Goal: Task Accomplishment & Management: Manage account settings

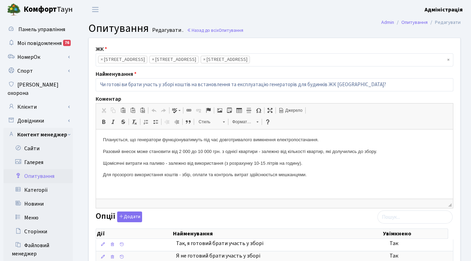
scroll to position [46, 0]
click at [34, 100] on link "Клієнти" at bounding box center [37, 107] width 69 height 14
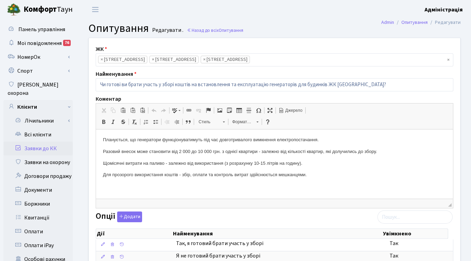
click at [38, 142] on link "Заявки до КК" at bounding box center [37, 149] width 69 height 14
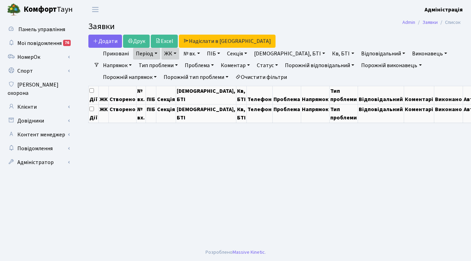
select select "25"
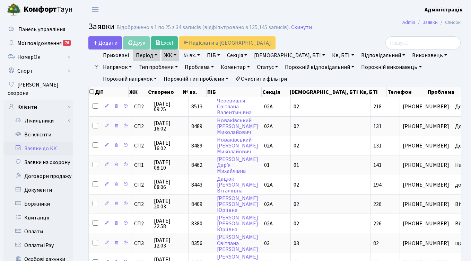
click at [233, 79] on link "Очистити фільтри" at bounding box center [261, 79] width 57 height 12
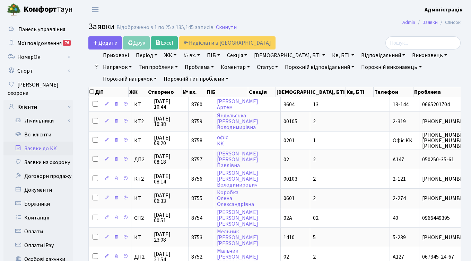
click at [169, 55] on link "ЖК" at bounding box center [170, 56] width 18 height 12
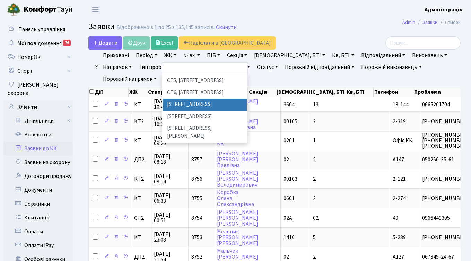
scroll to position [176, 0]
click at [176, 100] on li "[STREET_ADDRESS]" at bounding box center [205, 106] width 84 height 12
select select "316"
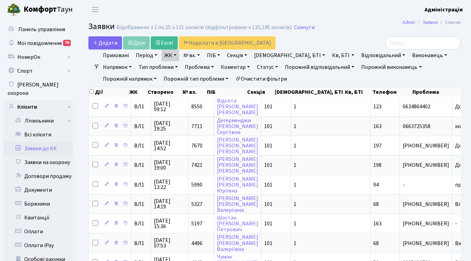
click at [171, 56] on link "ЖК" at bounding box center [170, 56] width 18 height 12
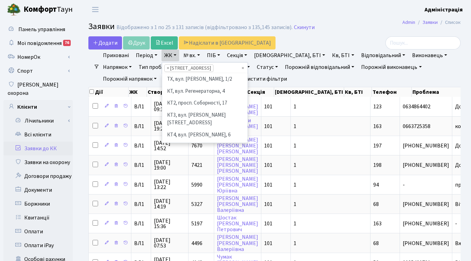
scroll to position [167, 0]
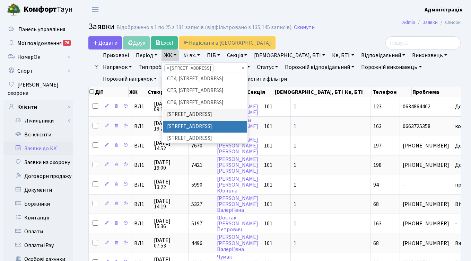
click at [177, 121] on li "[STREET_ADDRESS]" at bounding box center [205, 127] width 84 height 12
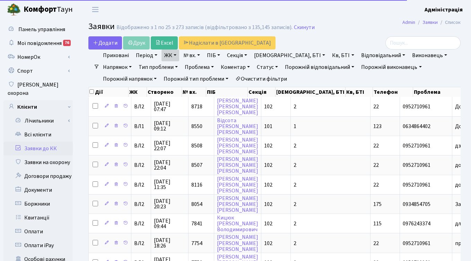
click at [172, 54] on link "ЖК" at bounding box center [170, 56] width 18 height 12
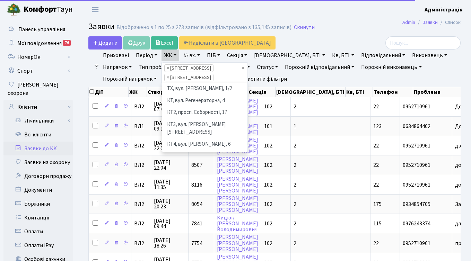
scroll to position [156, 0]
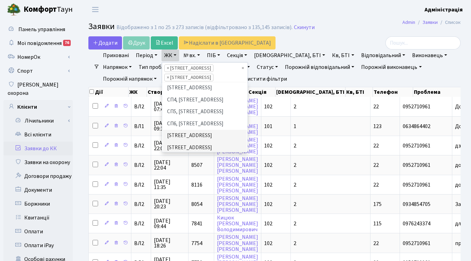
click at [173, 154] on li "[STREET_ADDRESS][PERSON_NAME]" at bounding box center [205, 164] width 84 height 20
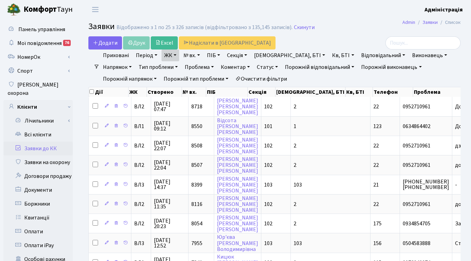
click at [174, 59] on link "ЖК" at bounding box center [170, 56] width 18 height 12
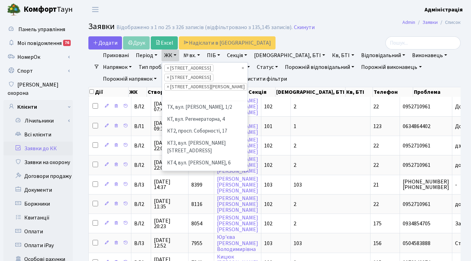
scroll to position [156, 0]
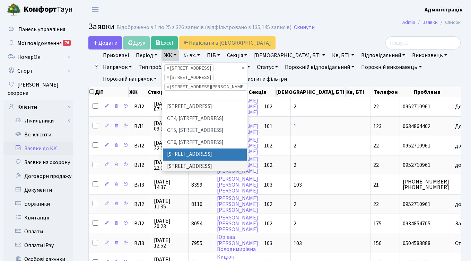
click at [314, 39] on div "Додати Друк Excel Надіслати в КАН" at bounding box center [210, 42] width 245 height 13
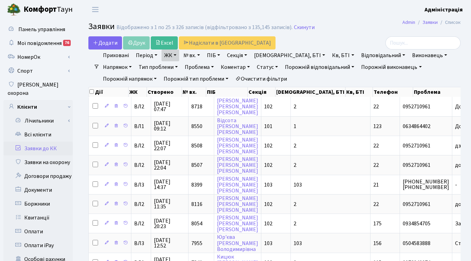
click at [352, 38] on div at bounding box center [401, 42] width 117 height 13
click at [254, 67] on link "Статус" at bounding box center [267, 67] width 27 height 12
click at [254, 107] on link "Не виконано" at bounding box center [281, 109] width 55 height 11
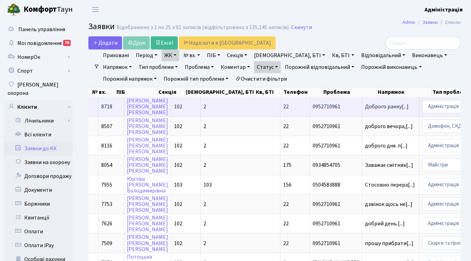
scroll to position [0, 104]
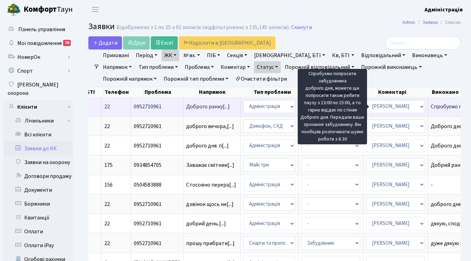
click at [431, 109] on span "Спробуємо попро[...]" at bounding box center [456, 107] width 51 height 8
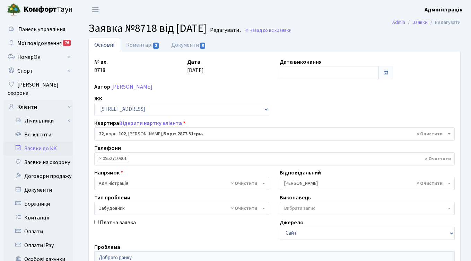
select select "38005"
select select "64"
click at [143, 47] on link "Коментарі 3" at bounding box center [142, 45] width 45 height 14
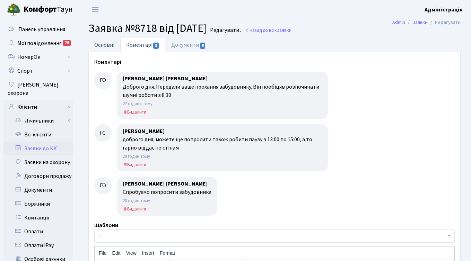
click at [100, 45] on link "Основні" at bounding box center [104, 45] width 32 height 14
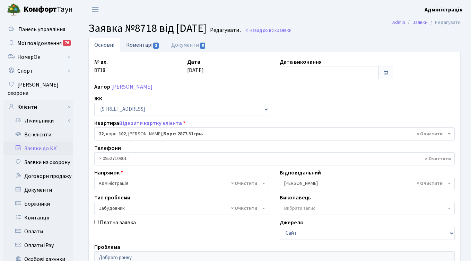
click at [139, 49] on link "Коментарі 3" at bounding box center [142, 45] width 45 height 14
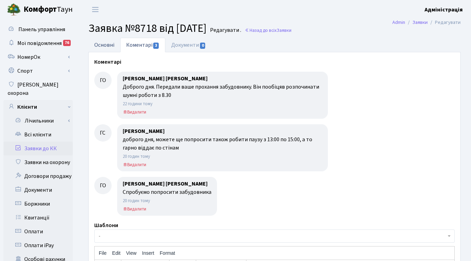
click at [104, 44] on link "Основні" at bounding box center [104, 45] width 32 height 14
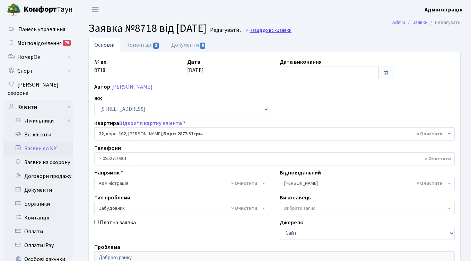
click at [291, 29] on span "Заявки" at bounding box center [284, 30] width 15 height 7
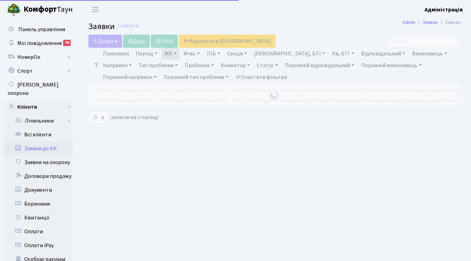
select select "25"
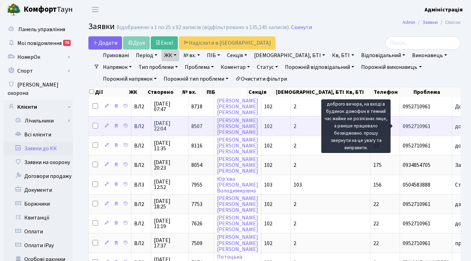
click at [455, 128] on span "доброго вечора,[...]" at bounding box center [479, 127] width 48 height 8
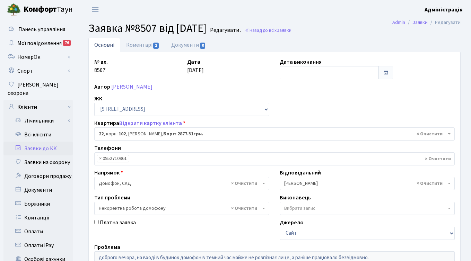
select select "38005"
select select "38"
click at [140, 44] on link "Коментарі 1" at bounding box center [142, 45] width 45 height 14
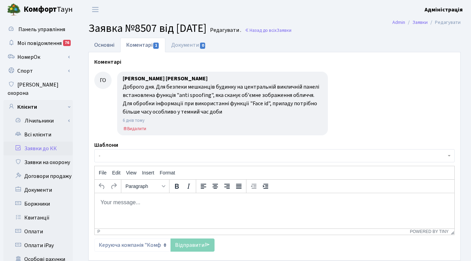
click at [104, 43] on link "Основні" at bounding box center [104, 45] width 32 height 14
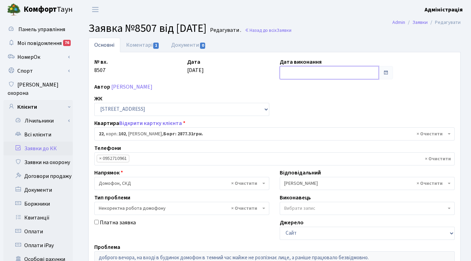
click at [297, 73] on input "text" at bounding box center [329, 72] width 99 height 13
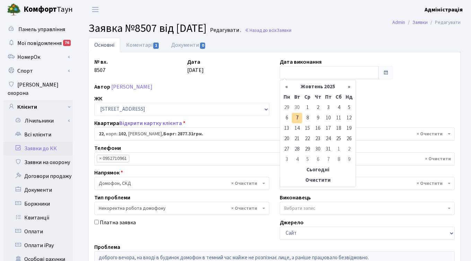
click at [260, 81] on div "№ вх. 8507 Дата 29.09.2025 Дата виконання Автор Гайдай Сергій Васильович ЖК - Т…" at bounding box center [274, 214] width 371 height 313
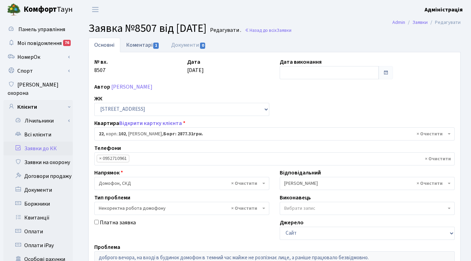
click at [131, 44] on link "Коментарі 1" at bounding box center [142, 45] width 45 height 14
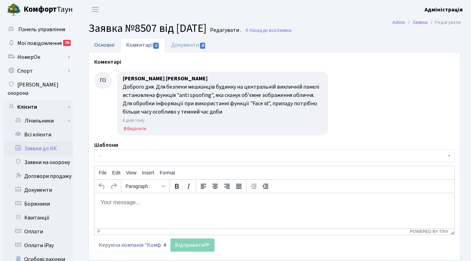
click at [99, 45] on link "Основні" at bounding box center [104, 45] width 32 height 14
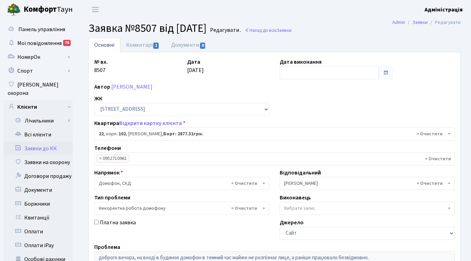
click at [321, 12] on header "Комфорт Таун Адміністрація Мій обліковий запис Вийти" at bounding box center [235, 9] width 471 height 19
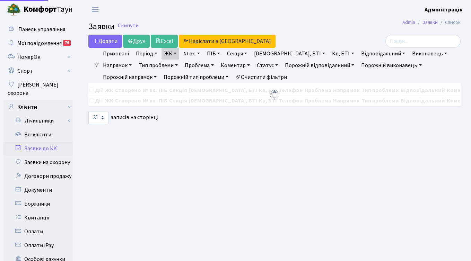
select select "25"
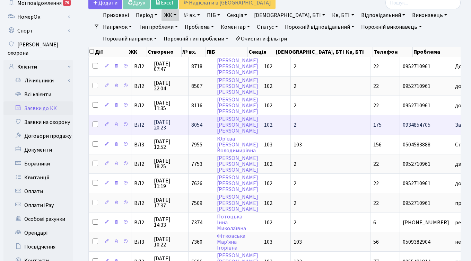
scroll to position [1, 0]
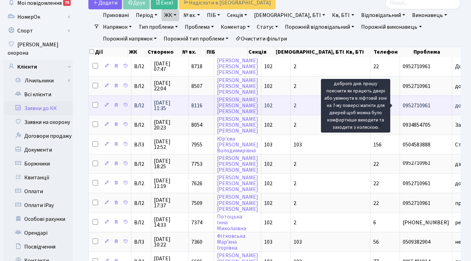
click at [455, 107] on span "доброго дня. п[...]" at bounding box center [476, 106] width 43 height 8
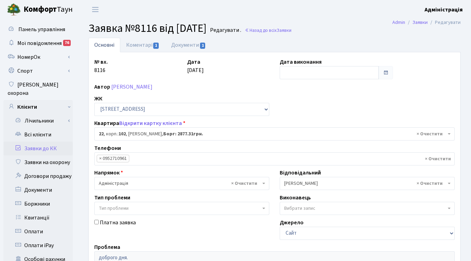
select select "38005"
click at [147, 44] on link "Коментарі 1" at bounding box center [142, 45] width 45 height 14
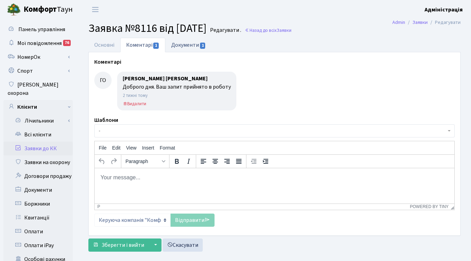
click at [188, 47] on link "Документи 1" at bounding box center [188, 45] width 46 height 14
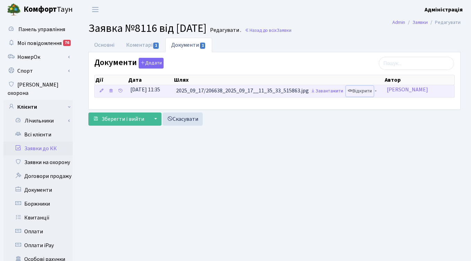
click at [360, 88] on link "Відкрити" at bounding box center [360, 91] width 28 height 11
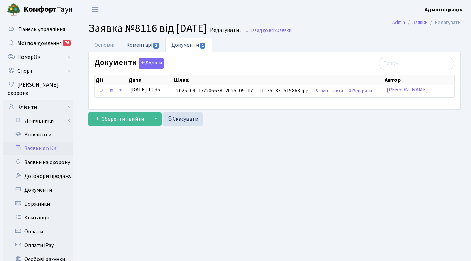
click at [136, 46] on link "Коментарі 1" at bounding box center [142, 45] width 45 height 14
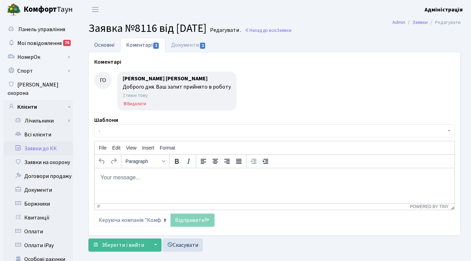
click at [100, 43] on link "Основні" at bounding box center [104, 45] width 32 height 14
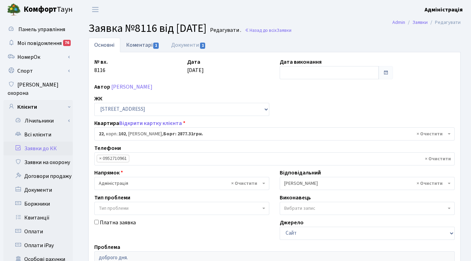
click at [141, 44] on link "Коментарі 1" at bounding box center [142, 45] width 45 height 14
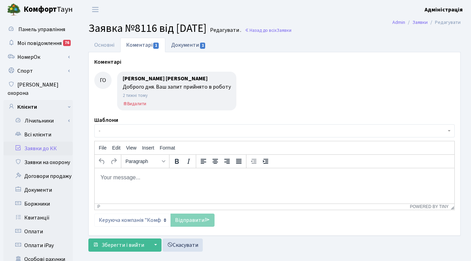
click at [178, 45] on link "Документи 1" at bounding box center [188, 45] width 46 height 14
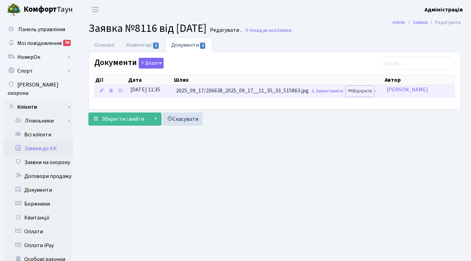
click at [360, 89] on link "Відкрити" at bounding box center [360, 91] width 28 height 11
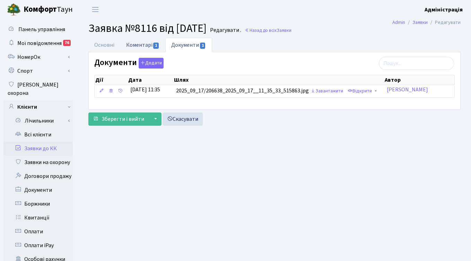
click at [131, 45] on link "Коментарі 1" at bounding box center [142, 45] width 45 height 14
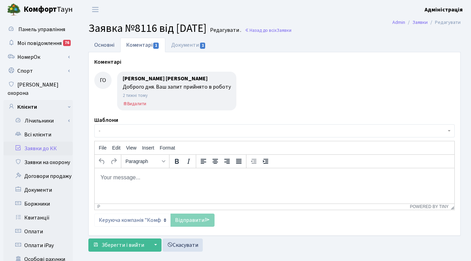
click at [101, 45] on link "Основні" at bounding box center [104, 45] width 32 height 14
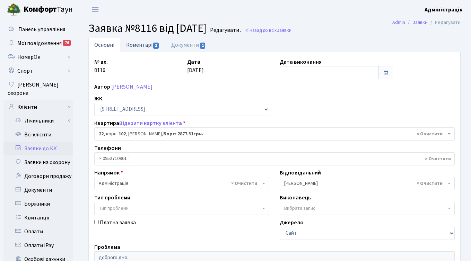
click at [143, 44] on link "Коментарі 1" at bounding box center [142, 45] width 45 height 14
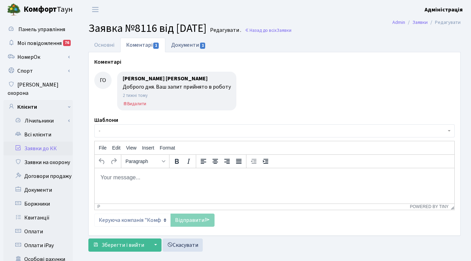
click at [179, 45] on link "Документи 1" at bounding box center [188, 45] width 46 height 14
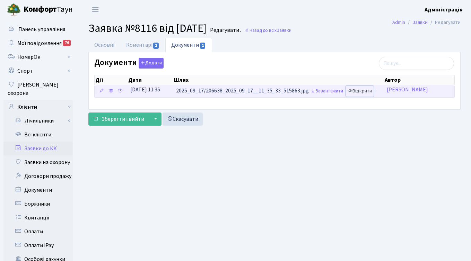
click at [364, 93] on link "Відкрити" at bounding box center [360, 91] width 28 height 11
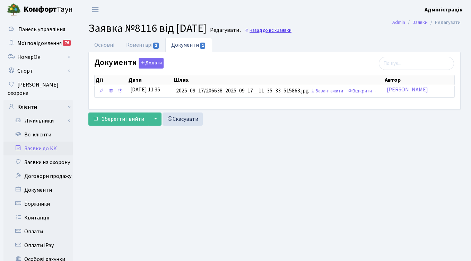
click at [291, 28] on link "Назад до всіх Заявки" at bounding box center [268, 30] width 47 height 7
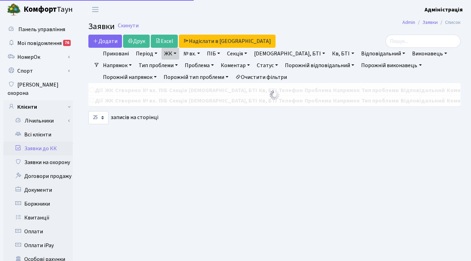
select select "25"
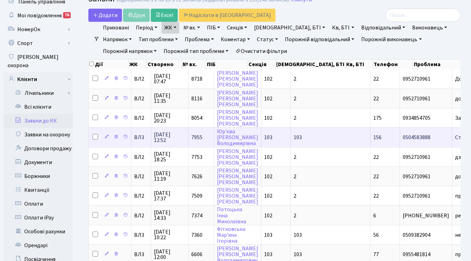
scroll to position [33, 0]
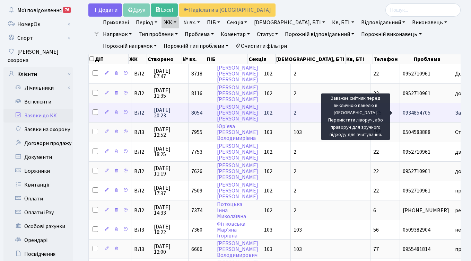
click at [455, 114] on span "Заважає смітник[...]" at bounding box center [479, 113] width 48 height 8
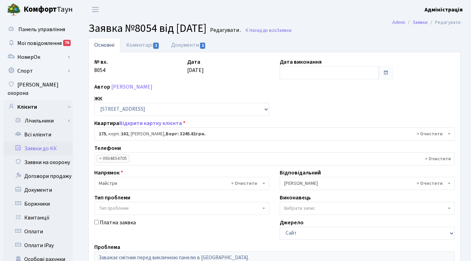
select select "38461"
click at [136, 44] on link "Коментарі 1" at bounding box center [142, 45] width 45 height 14
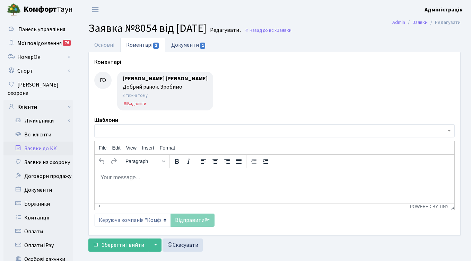
click at [186, 46] on link "Документи 1" at bounding box center [188, 45] width 46 height 14
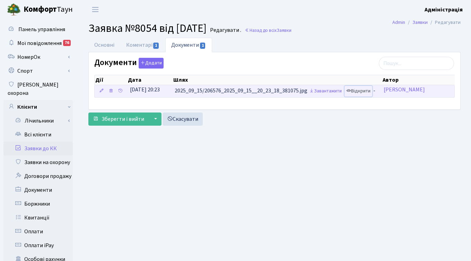
click at [358, 90] on link "Відкрити" at bounding box center [358, 91] width 28 height 11
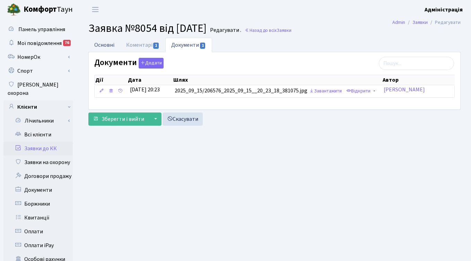
click at [104, 46] on link "Основні" at bounding box center [104, 45] width 32 height 14
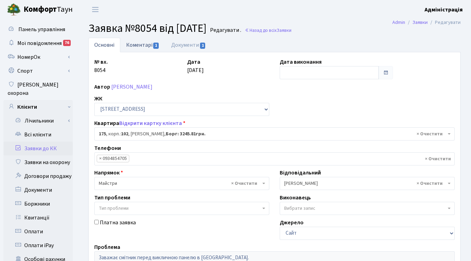
click at [142, 44] on link "Коментарі 1" at bounding box center [142, 45] width 45 height 14
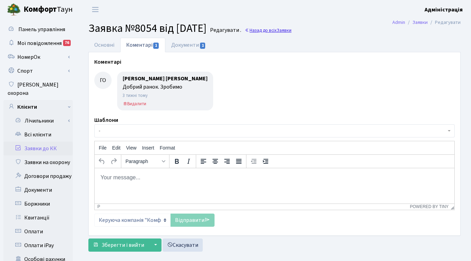
click at [284, 31] on link "Назад до всіх Заявки" at bounding box center [268, 30] width 47 height 7
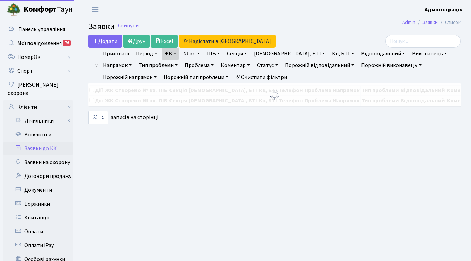
select select "25"
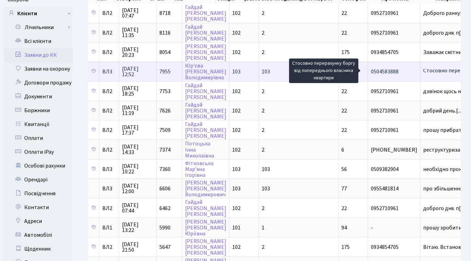
click at [423, 71] on span "Стосовно перера[...]" at bounding box center [448, 71] width 50 height 8
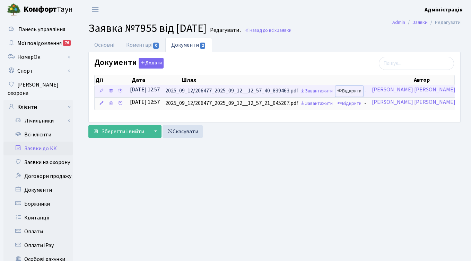
click at [363, 91] on link "Відкрити" at bounding box center [349, 91] width 28 height 11
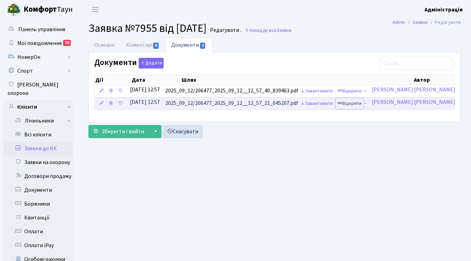
click at [363, 104] on link "Відкрити" at bounding box center [349, 103] width 28 height 11
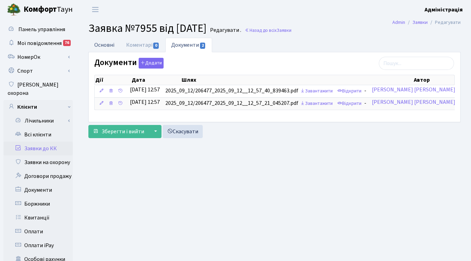
click at [101, 45] on link "Основні" at bounding box center [104, 45] width 32 height 14
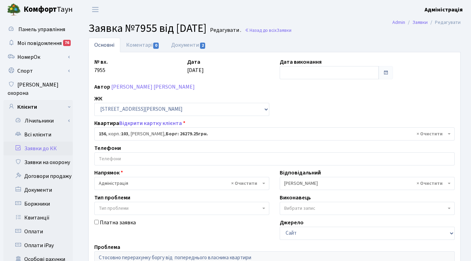
click at [303, 51] on ul "Основні Коментарі 0 Документи 2" at bounding box center [274, 45] width 372 height 15
click at [251, 49] on ul "Основні Коментарі 0 Документи 2" at bounding box center [274, 45] width 372 height 15
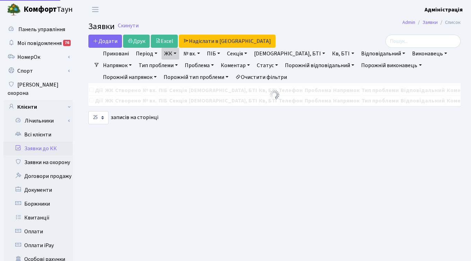
select select "25"
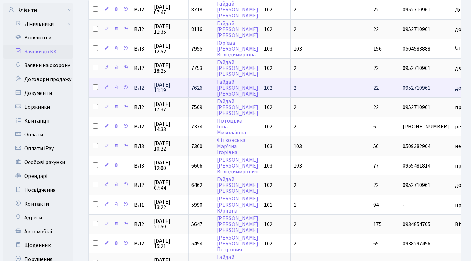
scroll to position [108, 0]
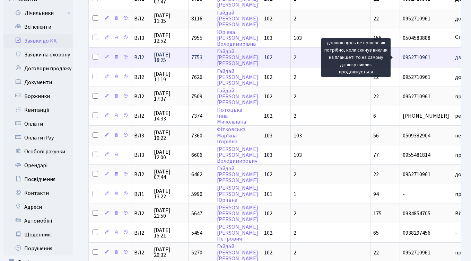
click at [455, 56] on span "дзвінок щось не[...]" at bounding box center [478, 58] width 47 height 8
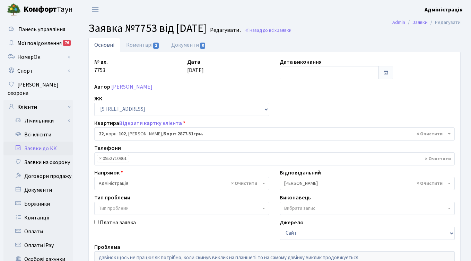
select select "38005"
click at [142, 46] on link "Коментарі 1" at bounding box center [142, 45] width 45 height 14
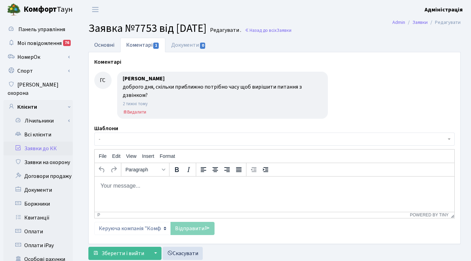
click at [105, 42] on link "Основні" at bounding box center [104, 45] width 32 height 14
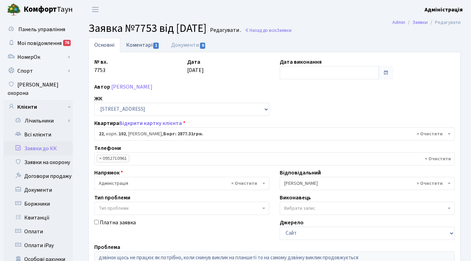
click at [135, 43] on link "Коментарі 1" at bounding box center [142, 45] width 45 height 14
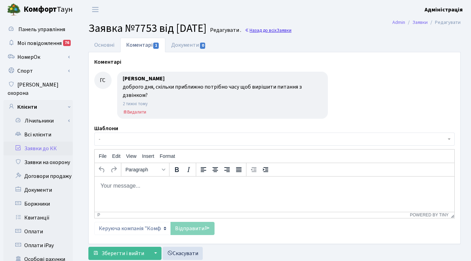
click at [282, 29] on link "Назад до всіх Заявки" at bounding box center [268, 30] width 47 height 7
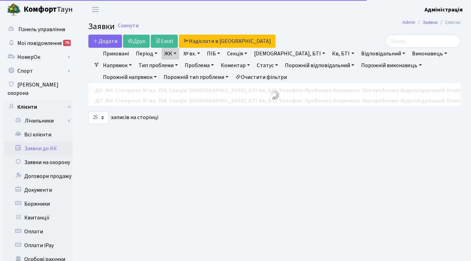
select select "25"
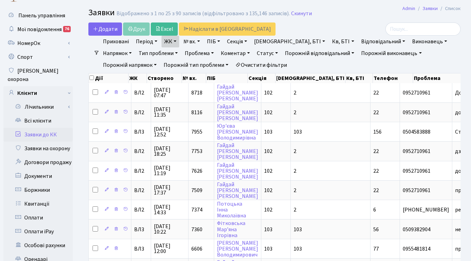
click at [254, 52] on link "Статус" at bounding box center [267, 53] width 27 height 12
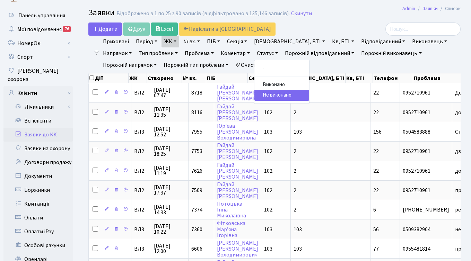
click at [308, 62] on ul "Приховані Період 07.10.2025 - 07.10.2025 ЖК ТХ, вул. Ділова, 1/2 КТ, вул. Реген…" at bounding box center [277, 53] width 356 height 35
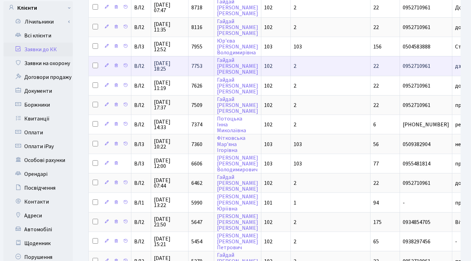
scroll to position [98, 0]
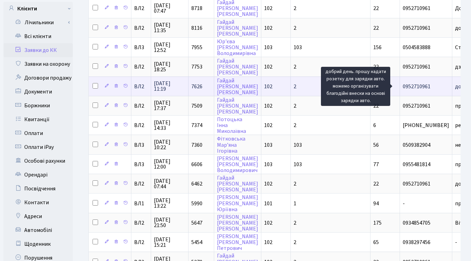
click at [455, 87] on span "добрий день.[...]" at bounding box center [475, 87] width 40 height 8
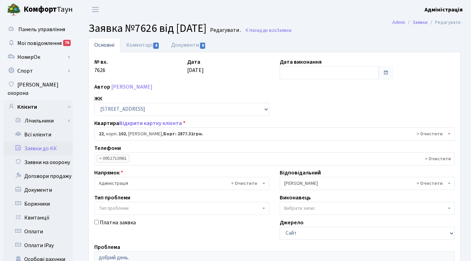
select select "38005"
click at [139, 43] on link "Коментарі 4" at bounding box center [142, 45] width 45 height 14
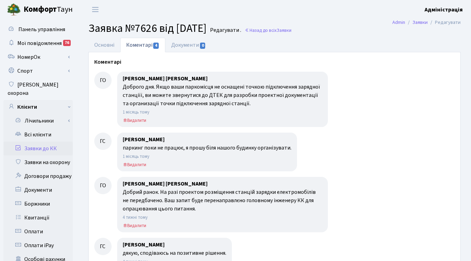
click at [350, 40] on ul "Основні Коментарі 4 Документи 0" at bounding box center [274, 45] width 372 height 15
click at [106, 46] on link "Основні" at bounding box center [104, 45] width 32 height 14
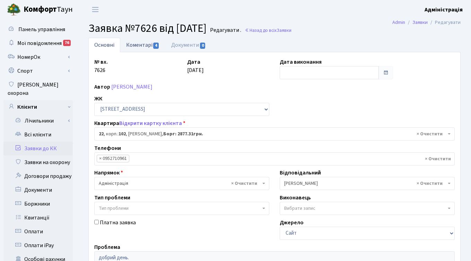
click at [140, 50] on link "Коментарі 4" at bounding box center [142, 45] width 45 height 14
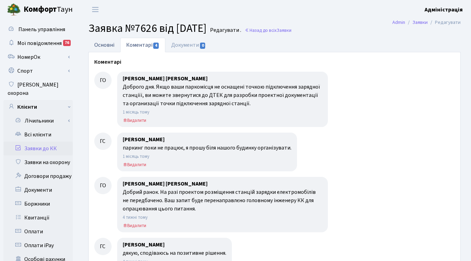
click at [96, 44] on link "Основні" at bounding box center [104, 45] width 32 height 14
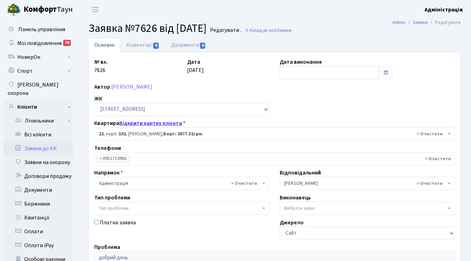
click at [147, 123] on link "Відкрити картку клієнта" at bounding box center [150, 124] width 63 height 8
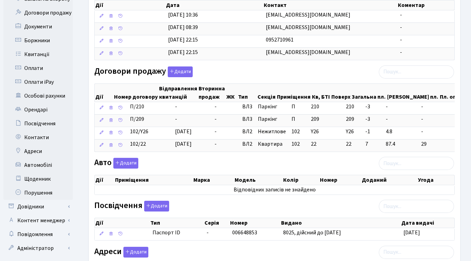
scroll to position [165, 0]
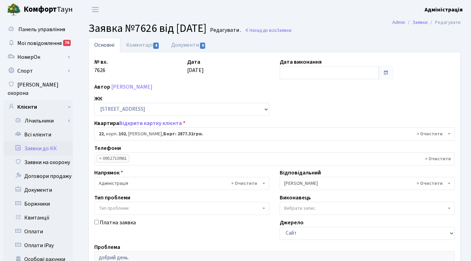
select select "38005"
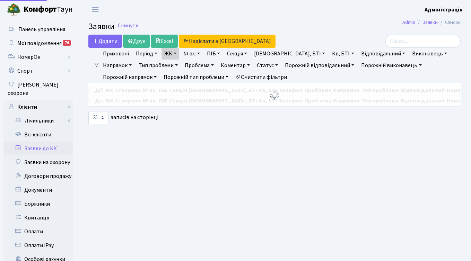
select select "25"
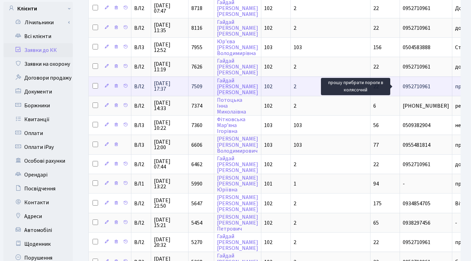
click at [455, 87] on span "прошу прибрати[...]" at bounding box center [479, 87] width 49 height 8
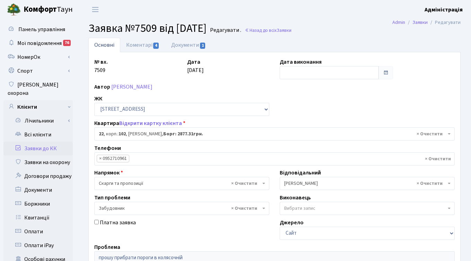
select select "38005"
select select "64"
click at [144, 43] on link "Коментарі 4" at bounding box center [142, 45] width 45 height 14
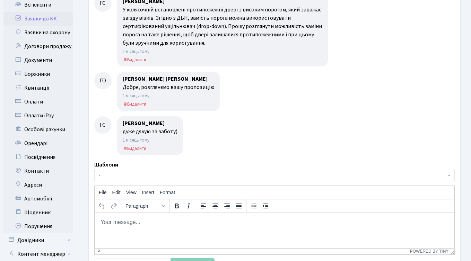
scroll to position [128, 0]
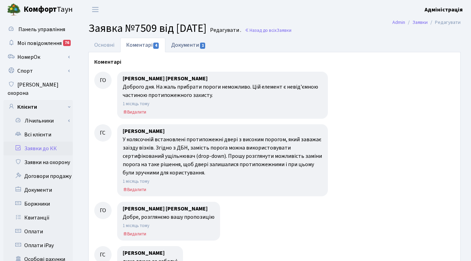
click at [187, 46] on link "Документи 1" at bounding box center [188, 45] width 46 height 14
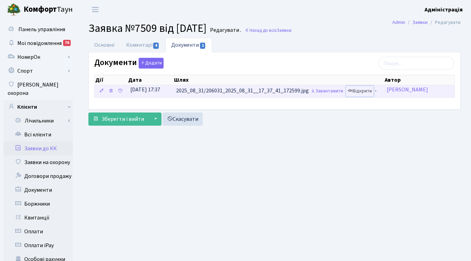
click at [362, 90] on link "Відкрити" at bounding box center [360, 91] width 28 height 11
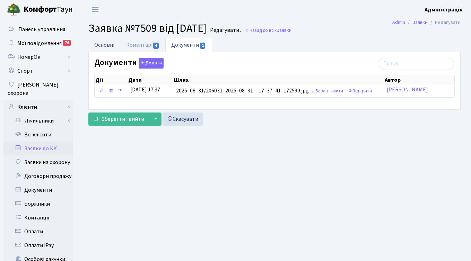
click at [102, 43] on link "Основні" at bounding box center [104, 45] width 32 height 14
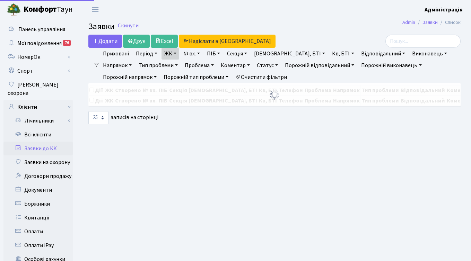
select select "25"
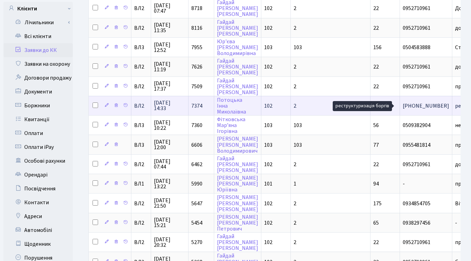
click at [455, 107] on span "реструктуризаці[...]" at bounding box center [479, 106] width 49 height 8
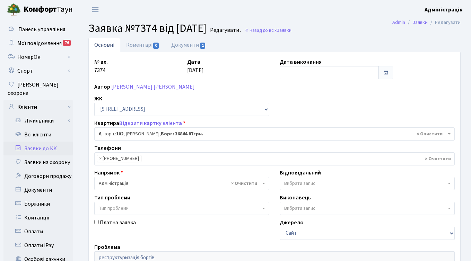
select select "37957"
click at [188, 45] on link "Документи 1" at bounding box center [188, 45] width 46 height 14
select select "25"
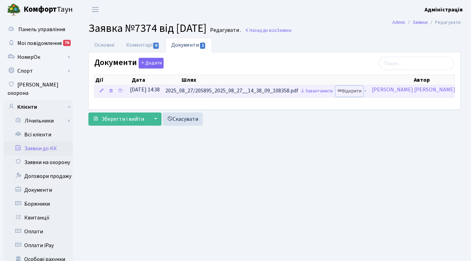
click at [363, 94] on link "Відкрити" at bounding box center [349, 91] width 28 height 11
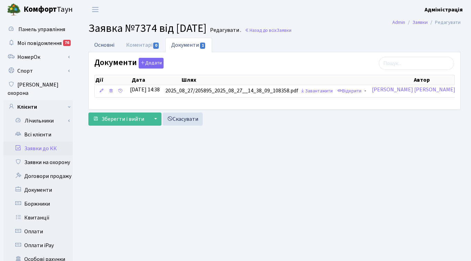
click at [106, 45] on link "Основні" at bounding box center [104, 45] width 32 height 14
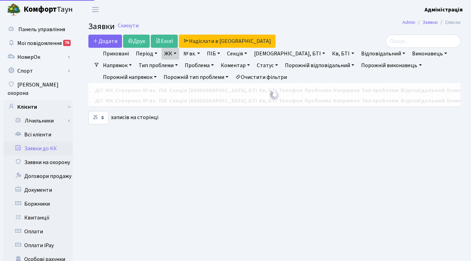
select select "25"
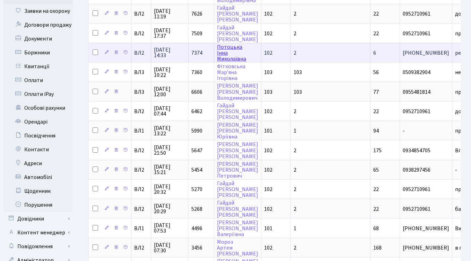
click at [222, 51] on link "[PERSON_NAME]" at bounding box center [231, 52] width 29 height 19
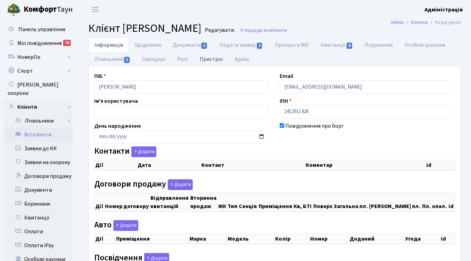
checkbox input "true"
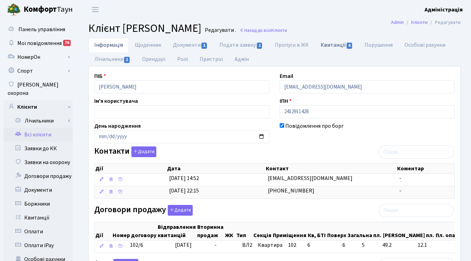
click at [331, 46] on link "Квитанції 6" at bounding box center [337, 45] width 44 height 14
select select "25"
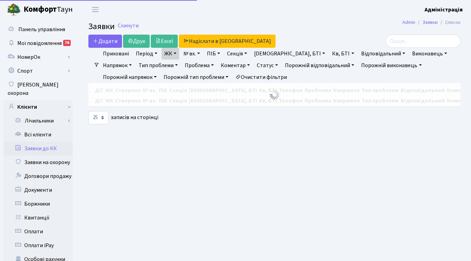
select select "25"
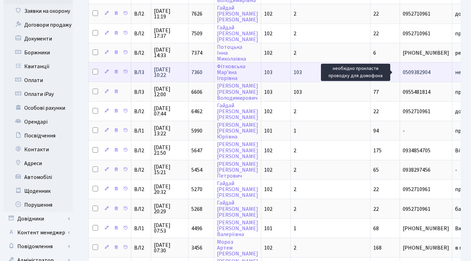
click at [455, 71] on span "необхідно прокл[...]" at bounding box center [479, 73] width 48 height 8
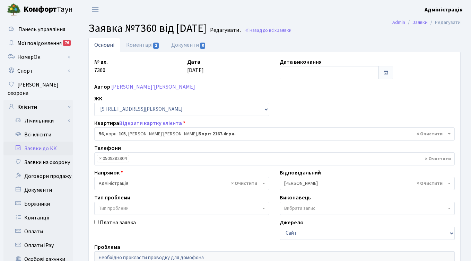
select select "42739"
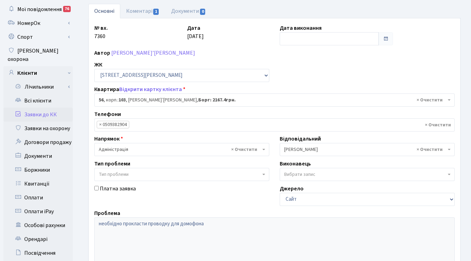
scroll to position [21, 0]
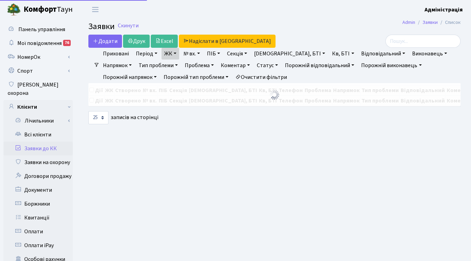
select select "25"
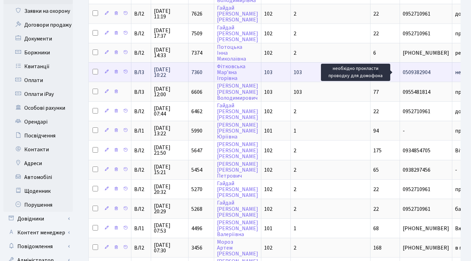
scroll to position [1, 0]
click at [455, 73] on span "необхідно прокл[...]" at bounding box center [479, 72] width 48 height 8
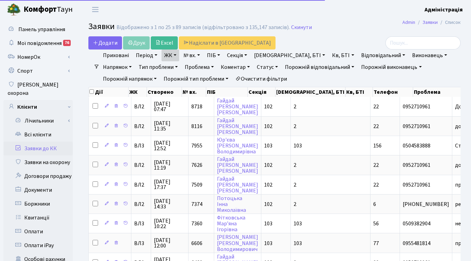
select select "25"
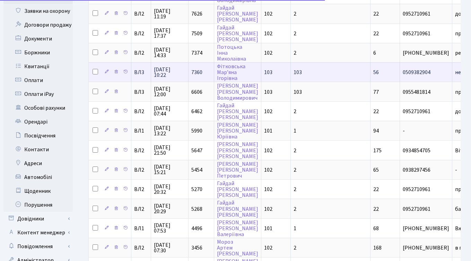
scroll to position [151, 0]
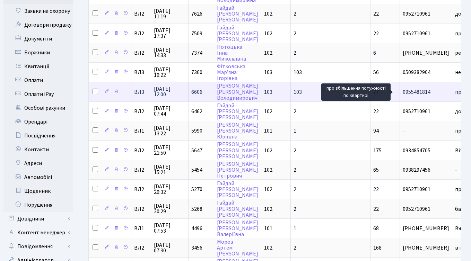
click at [455, 91] on span "про збільшення[...]" at bounding box center [478, 92] width 46 height 8
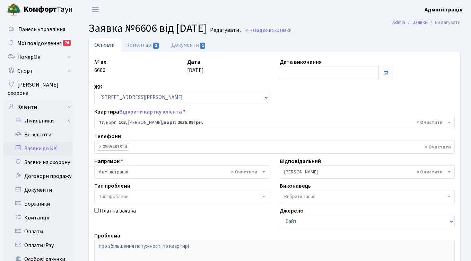
select select "42802"
click at [184, 43] on link "Документи 1" at bounding box center [188, 45] width 46 height 14
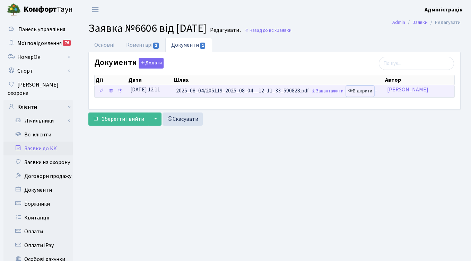
click at [359, 91] on link "Відкрити" at bounding box center [360, 91] width 28 height 11
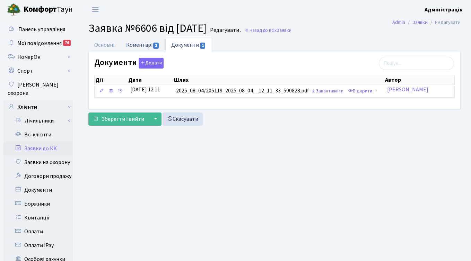
click at [143, 47] on link "Коментарі 1" at bounding box center [142, 45] width 45 height 14
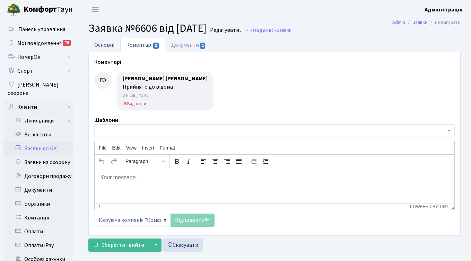
click at [98, 44] on link "Основні" at bounding box center [104, 45] width 32 height 14
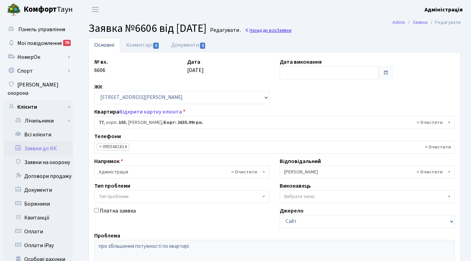
click at [291, 30] on span "Заявки" at bounding box center [284, 30] width 15 height 7
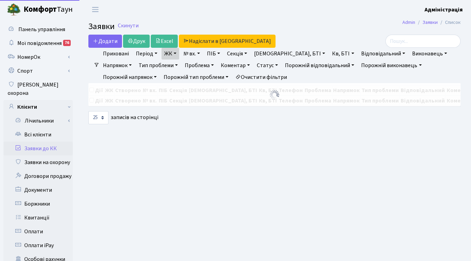
select select "25"
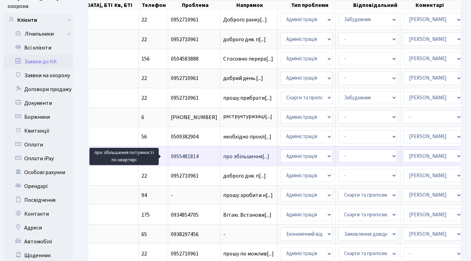
click at [223, 155] on span "про збільшення[...]" at bounding box center [246, 157] width 46 height 8
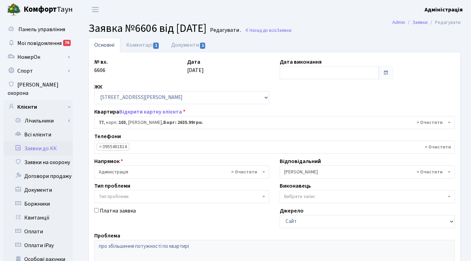
select select "42802"
click at [181, 46] on link "Документи 1" at bounding box center [188, 45] width 46 height 15
select select "25"
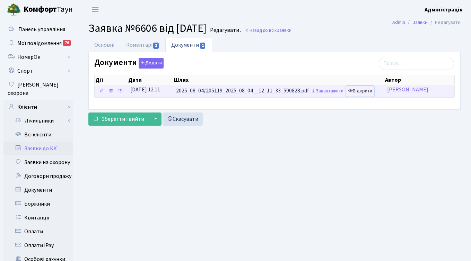
click at [358, 90] on link "Відкрити" at bounding box center [360, 91] width 28 height 11
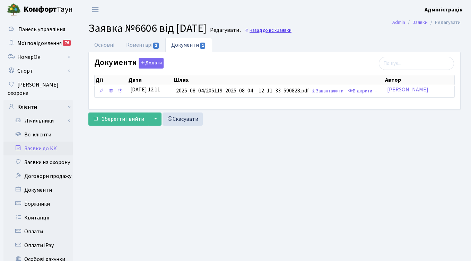
click at [290, 33] on link "Назад до всіх Заявки" at bounding box center [268, 30] width 47 height 7
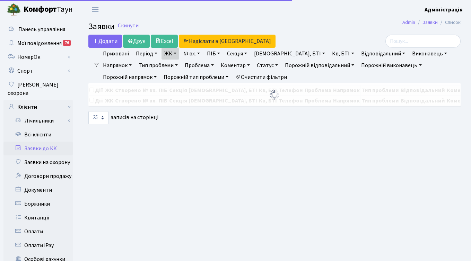
select select "25"
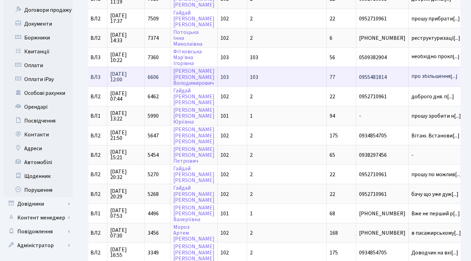
scroll to position [0, 44]
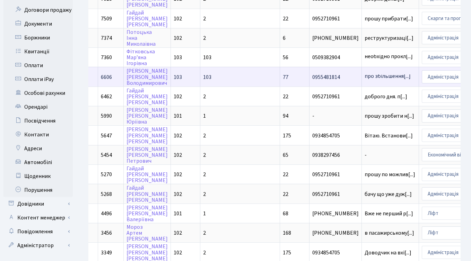
click at [365, 77] on span "про збільшення[...]" at bounding box center [388, 76] width 46 height 8
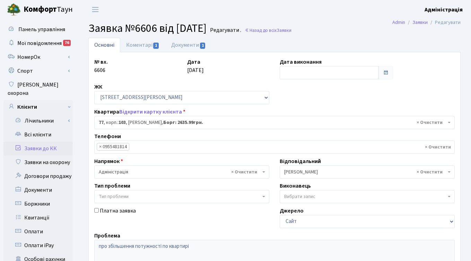
select select "42802"
click at [184, 47] on link "Документи 1" at bounding box center [188, 45] width 46 height 14
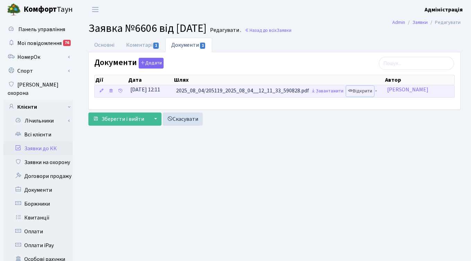
click at [362, 90] on link "Відкрити" at bounding box center [360, 91] width 28 height 11
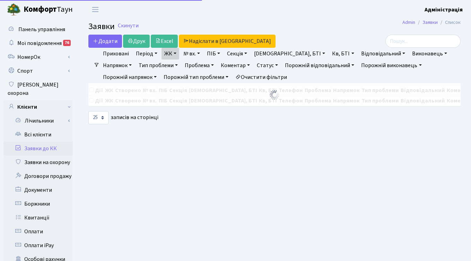
select select "25"
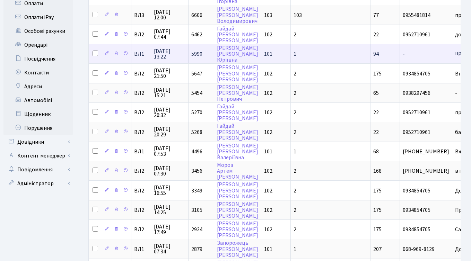
scroll to position [230, 0]
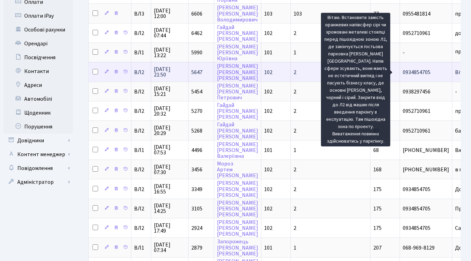
click at [455, 70] on span "Вітаю. Встанови[...]" at bounding box center [479, 73] width 48 height 8
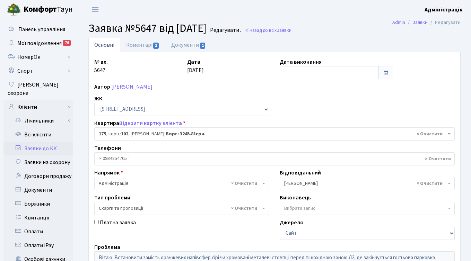
select select "38461"
select select "55"
click at [138, 46] on link "Коментарі 1" at bounding box center [142, 45] width 45 height 14
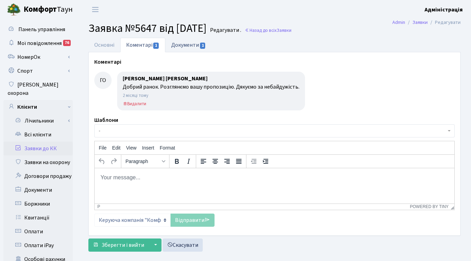
click at [183, 46] on link "Документи 1" at bounding box center [188, 45] width 46 height 14
select select "25"
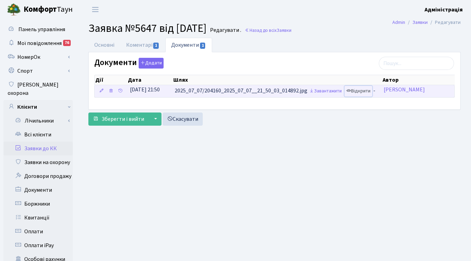
click at [360, 91] on link "Відкрити" at bounding box center [358, 91] width 28 height 11
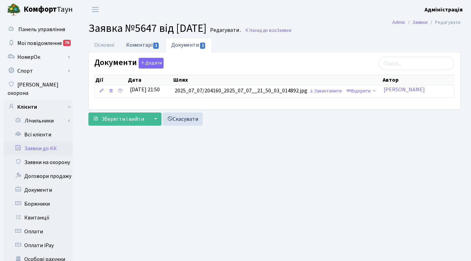
click at [131, 44] on link "Коментарі 1" at bounding box center [142, 45] width 45 height 14
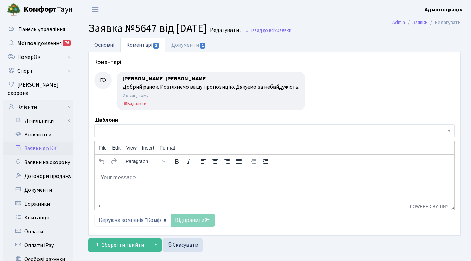
click at [99, 47] on link "Основні" at bounding box center [104, 45] width 32 height 14
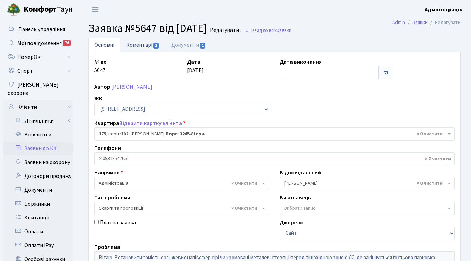
click at [142, 45] on link "Коментарі 1" at bounding box center [142, 45] width 45 height 14
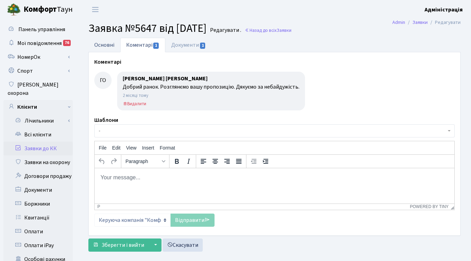
click at [106, 46] on link "Основні" at bounding box center [104, 45] width 32 height 14
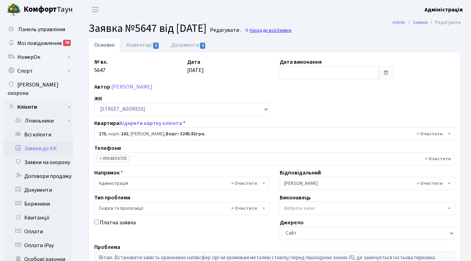
click at [280, 29] on link "Назад до всіх Заявки" at bounding box center [268, 30] width 47 height 7
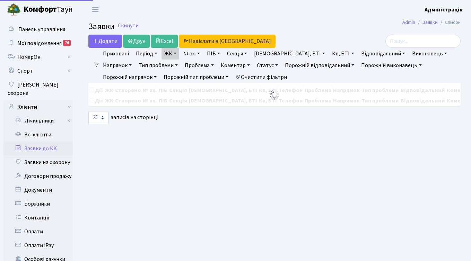
select select "25"
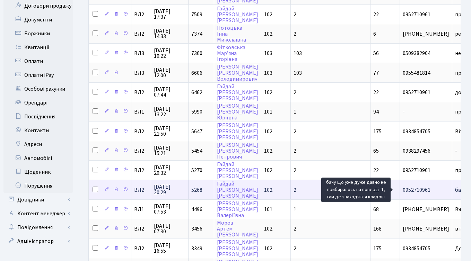
scroll to position [173, 0]
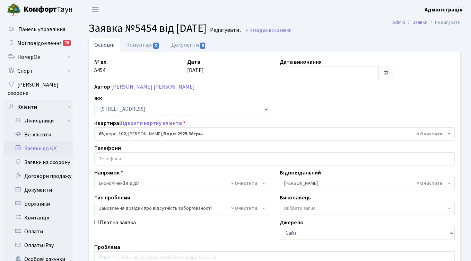
select select "38134"
select select "35"
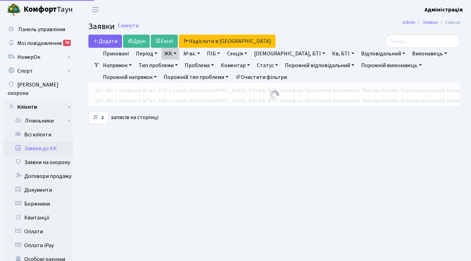
select select "25"
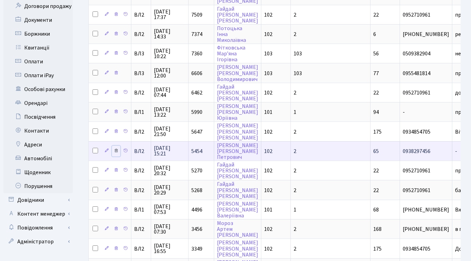
click at [115, 150] on icon at bounding box center [116, 150] width 5 height 5
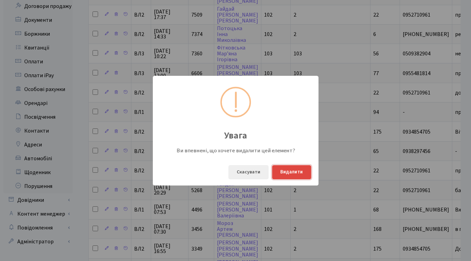
click at [297, 171] on button "Видалити" at bounding box center [291, 172] width 39 height 14
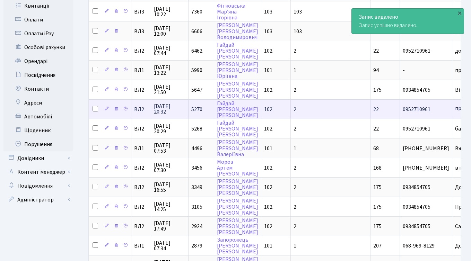
scroll to position [216, 0]
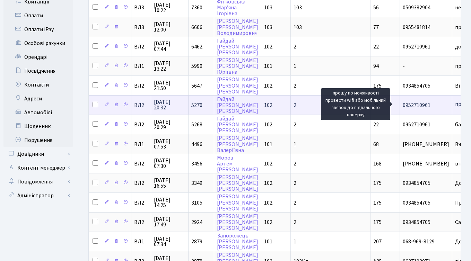
click at [455, 104] on span "прошу по можлив[...]" at bounding box center [480, 104] width 51 height 8
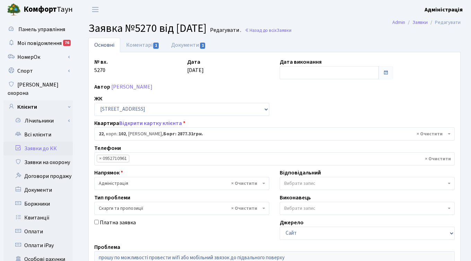
select select "38005"
select select "55"
click at [140, 43] on link "Коментарі 1" at bounding box center [142, 45] width 45 height 14
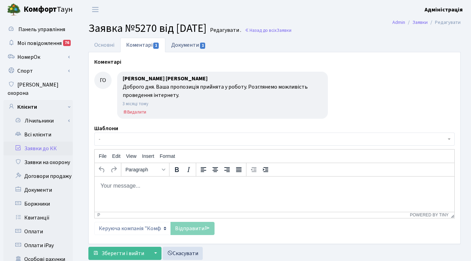
click at [186, 43] on link "Документи 1" at bounding box center [188, 45] width 46 height 14
select select "25"
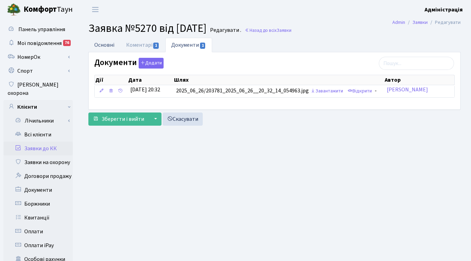
click at [100, 46] on link "Основні" at bounding box center [104, 45] width 32 height 14
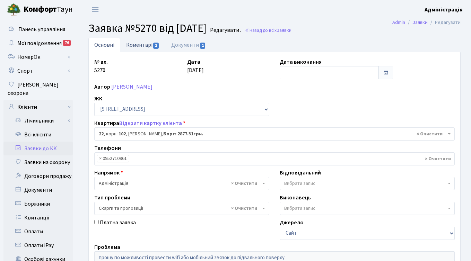
click at [139, 44] on link "Коментарі 1" at bounding box center [142, 45] width 45 height 14
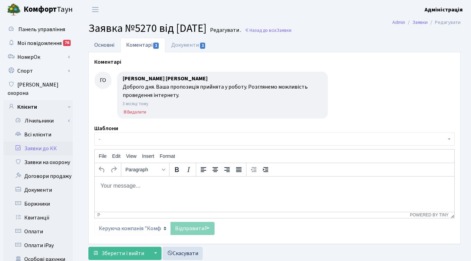
click at [102, 46] on link "Основні" at bounding box center [104, 45] width 32 height 14
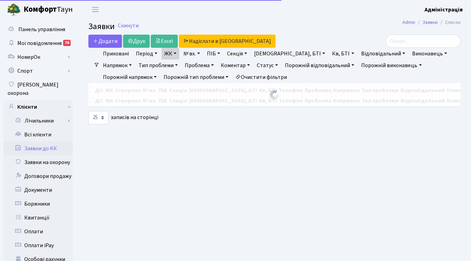
select select "25"
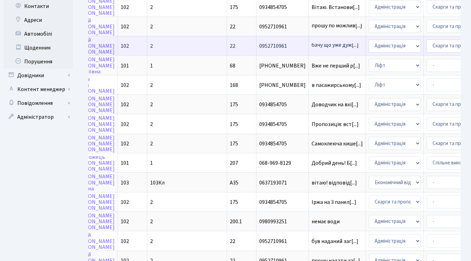
scroll to position [0, 210]
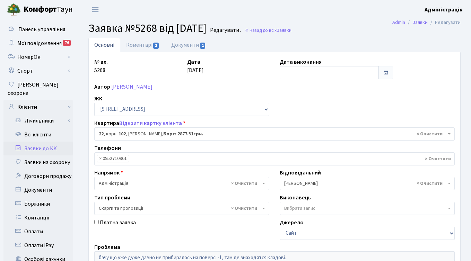
select select "38005"
select select "55"
click at [146, 43] on link "Коментарі 2" at bounding box center [142, 45] width 45 height 14
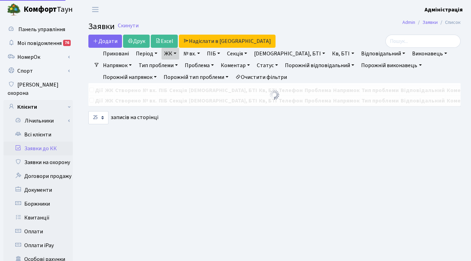
select select "25"
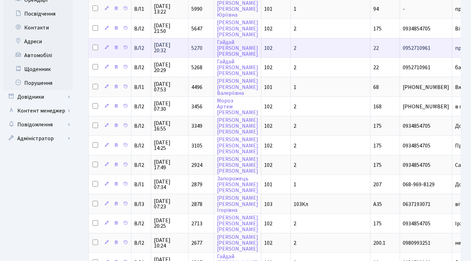
scroll to position [272, 0]
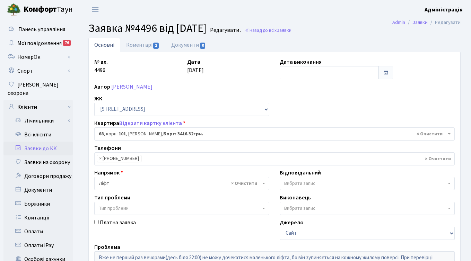
select select "37531"
click at [135, 43] on link "Коментарі 1" at bounding box center [142, 45] width 45 height 14
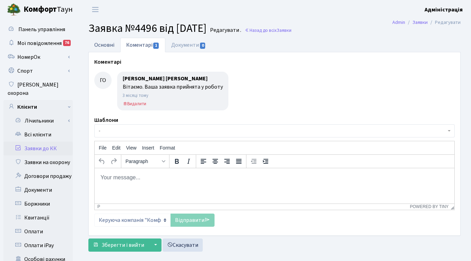
click at [102, 42] on link "Основні" at bounding box center [104, 45] width 32 height 14
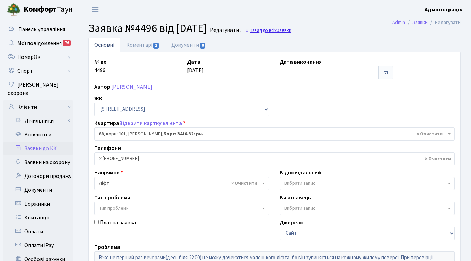
click at [291, 31] on span "Заявки" at bounding box center [284, 30] width 15 height 7
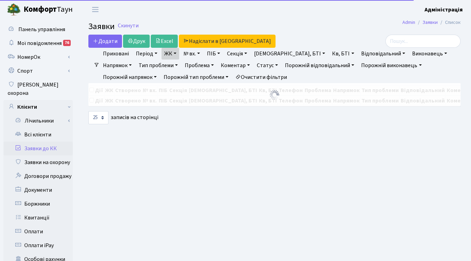
select select "25"
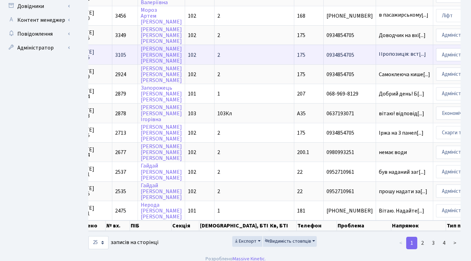
scroll to position [370, 0]
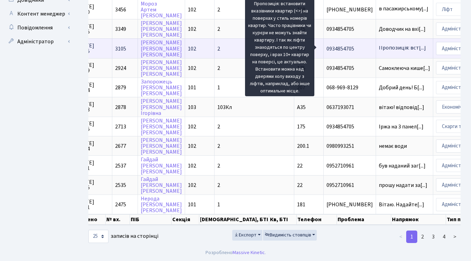
click at [379, 48] on span "Пропозиція: вст[...]" at bounding box center [402, 48] width 47 height 8
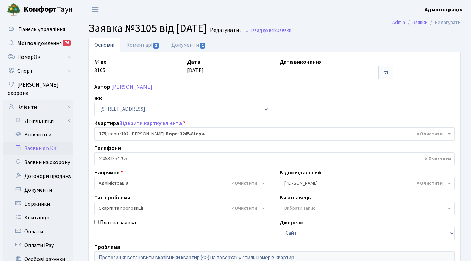
select select "38461"
select select "55"
click at [142, 43] on link "Коментарі 1" at bounding box center [142, 45] width 45 height 14
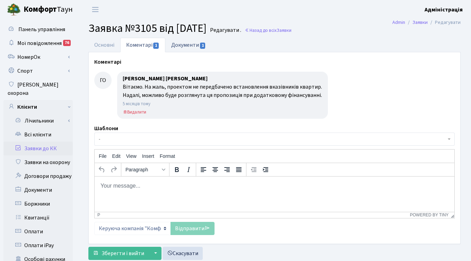
click at [182, 42] on link "Документи 1" at bounding box center [188, 45] width 46 height 14
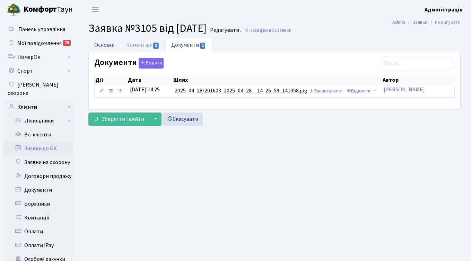
click at [104, 45] on link "Основні" at bounding box center [104, 45] width 32 height 14
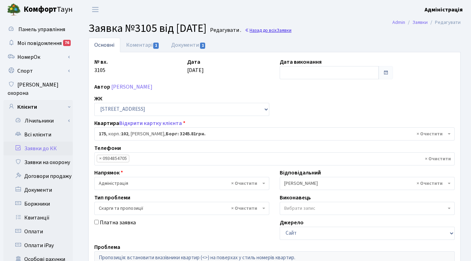
click at [290, 28] on link "Назад до всіх Заявки" at bounding box center [268, 30] width 47 height 7
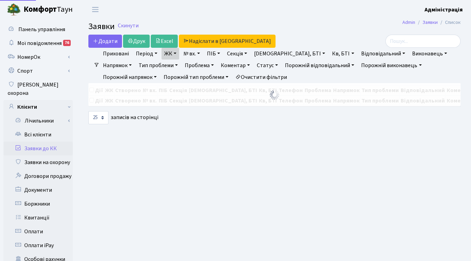
select select "25"
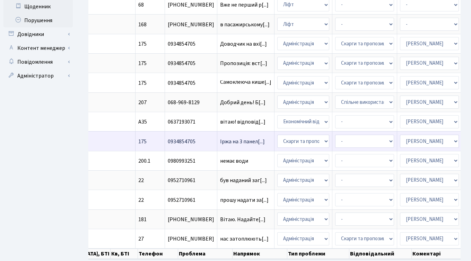
scroll to position [0, 233]
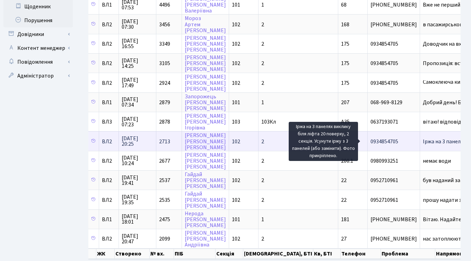
click at [423, 140] on span "Іржа на 3 панел[...]" at bounding box center [445, 142] width 45 height 8
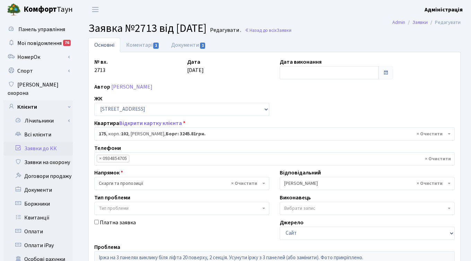
select select "38461"
click at [136, 44] on link "Коментарі 1" at bounding box center [142, 45] width 45 height 14
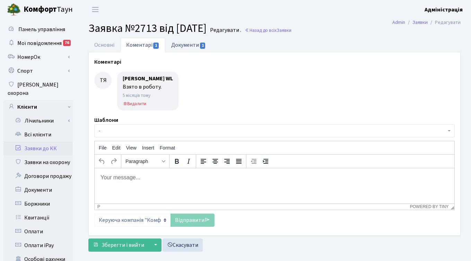
click at [184, 46] on link "Документи 1" at bounding box center [188, 45] width 46 height 14
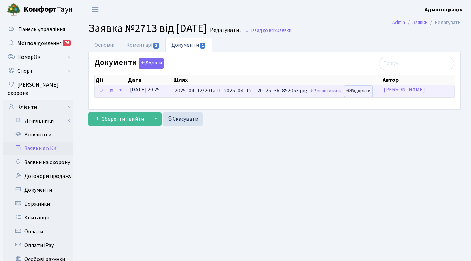
click at [358, 90] on link "Відкрити" at bounding box center [358, 91] width 28 height 11
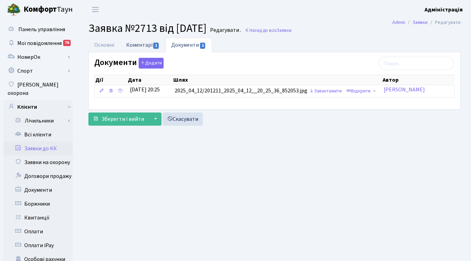
click at [137, 45] on link "Коментарі 1" at bounding box center [142, 45] width 45 height 14
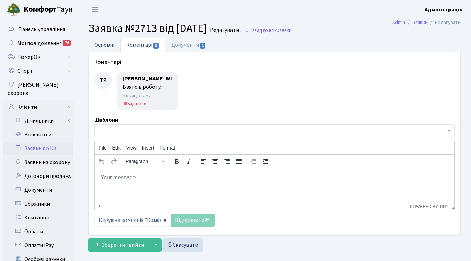
click at [100, 44] on link "Основні" at bounding box center [104, 45] width 32 height 14
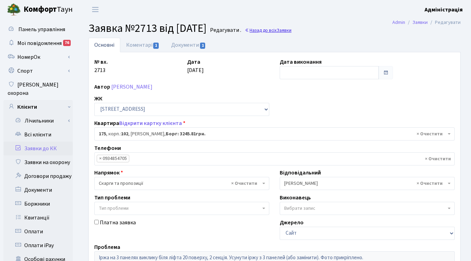
click at [287, 30] on link "Назад до всіх Заявки" at bounding box center [268, 30] width 47 height 7
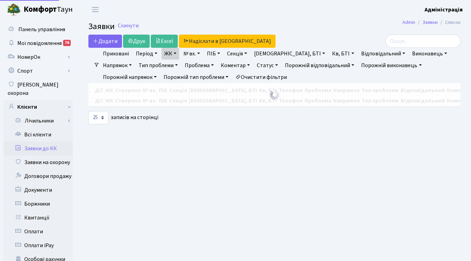
select select "25"
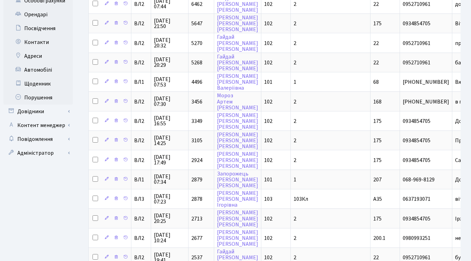
scroll to position [370, 0]
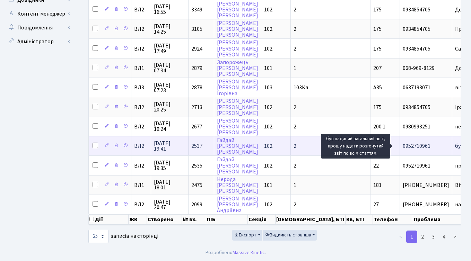
click at [455, 145] on span "був наданий заг[...]" at bounding box center [478, 146] width 47 height 8
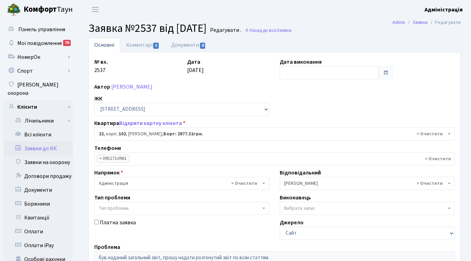
select select "38005"
click at [135, 42] on link "Коментарі 2" at bounding box center [142, 45] width 45 height 14
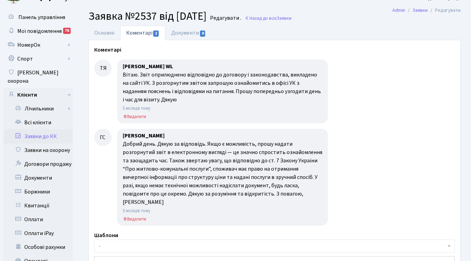
scroll to position [12, 0]
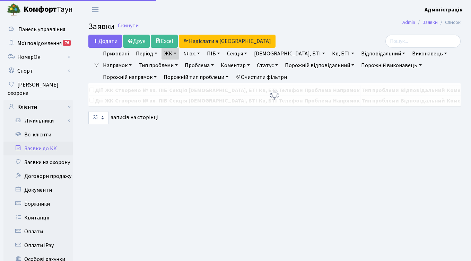
select select "25"
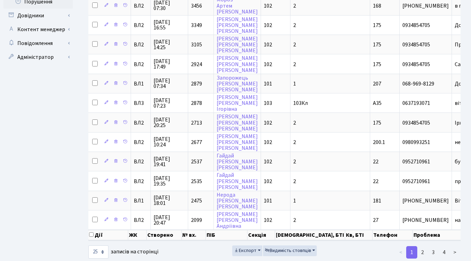
scroll to position [370, 0]
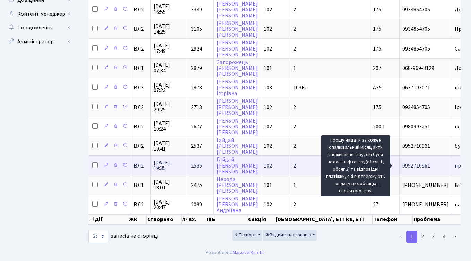
click at [455, 164] on span "прошу надати за[...]" at bounding box center [479, 166] width 49 height 8
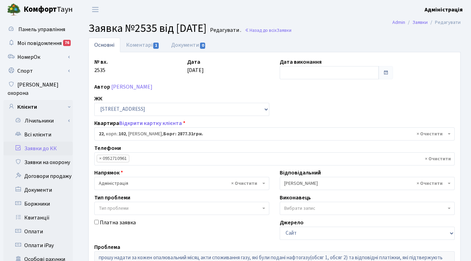
select select "38005"
click at [143, 46] on link "Коментарі 1" at bounding box center [142, 45] width 45 height 14
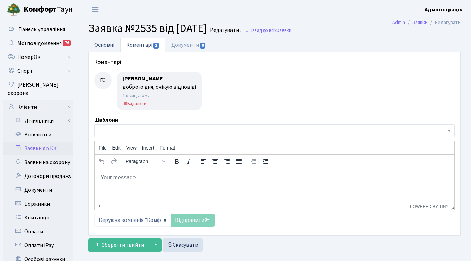
click at [107, 45] on link "Основні" at bounding box center [104, 45] width 32 height 14
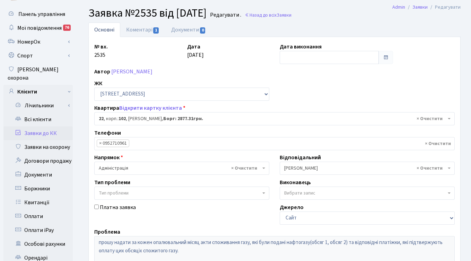
scroll to position [10, 0]
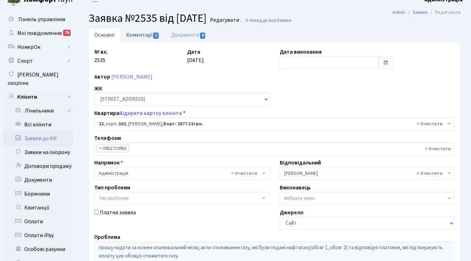
click at [141, 36] on link "Коментарі 1" at bounding box center [142, 35] width 45 height 14
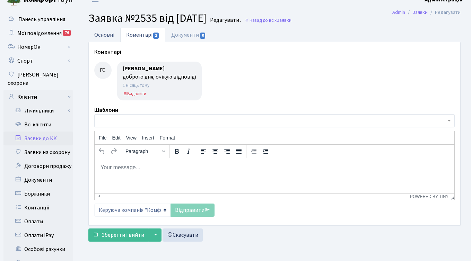
click at [106, 33] on link "Основні" at bounding box center [104, 35] width 32 height 14
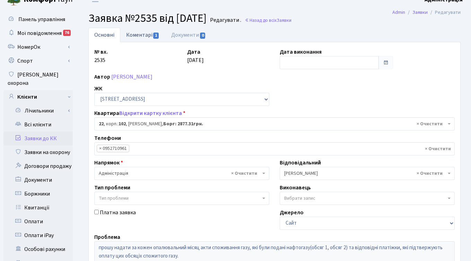
click at [143, 32] on link "Коментарі 1" at bounding box center [142, 35] width 45 height 14
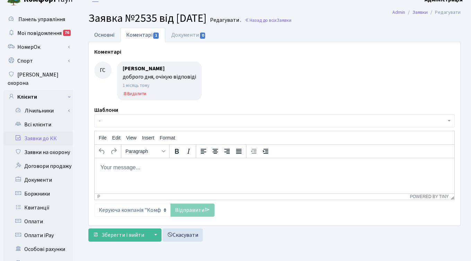
click at [99, 35] on link "Основні" at bounding box center [104, 35] width 32 height 14
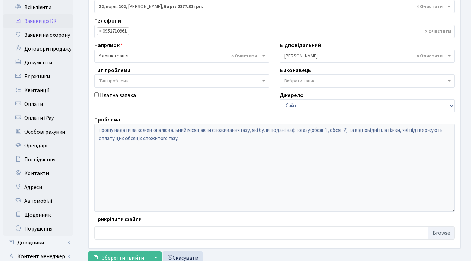
scroll to position [132, 0]
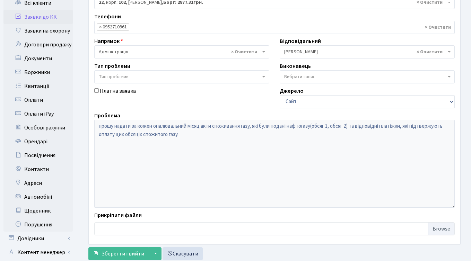
scroll to position [10, 0]
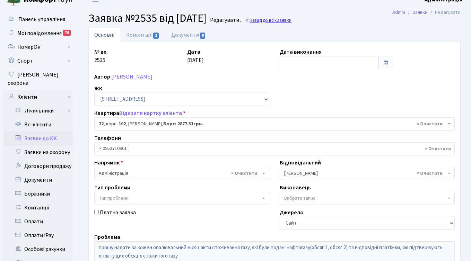
click at [289, 22] on link "Назад до всіх Заявки" at bounding box center [268, 20] width 47 height 7
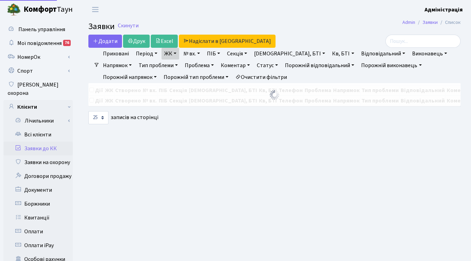
select select "25"
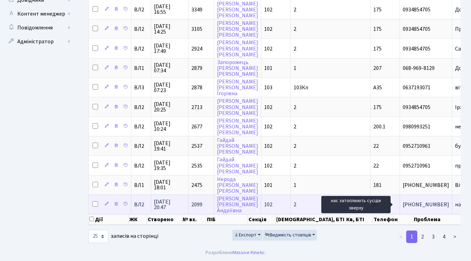
scroll to position [1, 0]
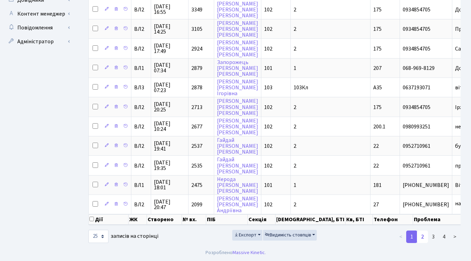
click at [422, 236] on link "2" at bounding box center [422, 237] width 11 height 12
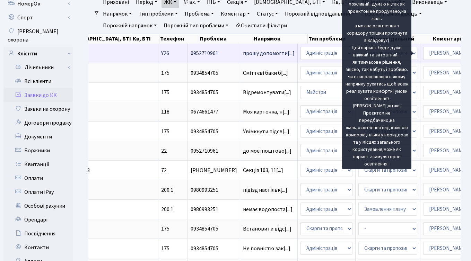
scroll to position [0, 0]
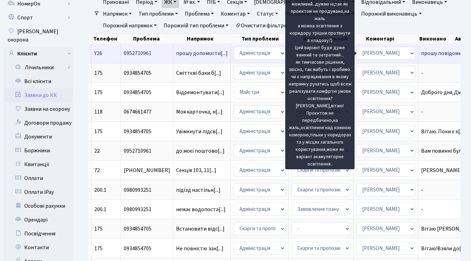
click at [421, 54] on span "прошу повідомит[...]" at bounding box center [446, 54] width 51 height 8
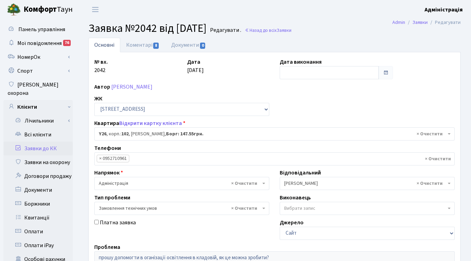
select select "39919"
select select "15"
click at [131, 42] on link "Коментарі 8" at bounding box center [142, 45] width 45 height 14
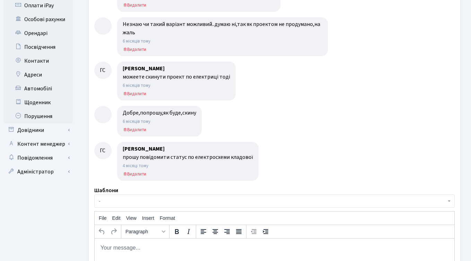
scroll to position [241, 0]
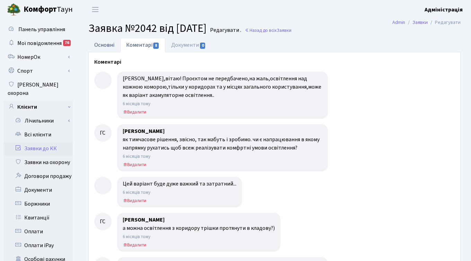
click at [101, 44] on link "Основні" at bounding box center [104, 45] width 32 height 14
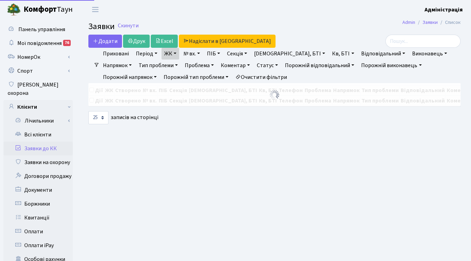
select select "25"
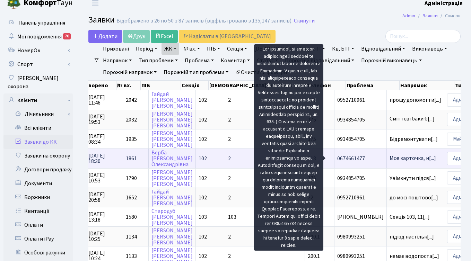
click at [389, 158] on span "Моя карточка, н[...]" at bounding box center [412, 159] width 46 height 8
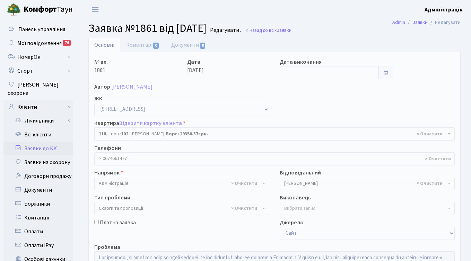
select select "38290"
select select "55"
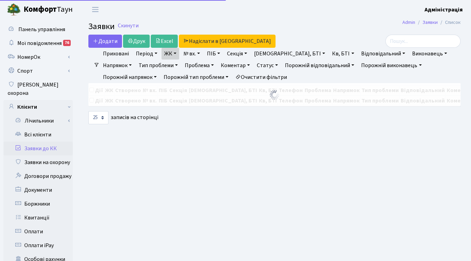
select select "25"
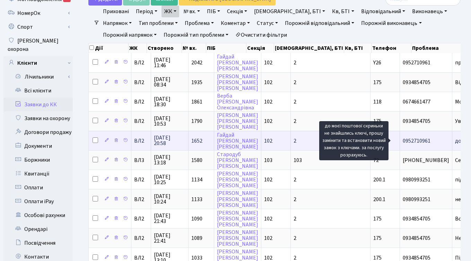
scroll to position [1, 0]
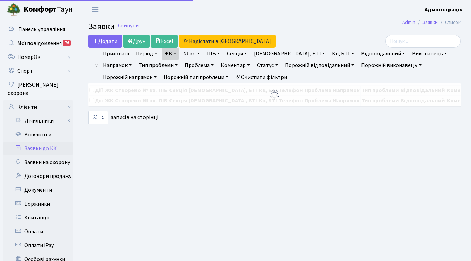
select select "25"
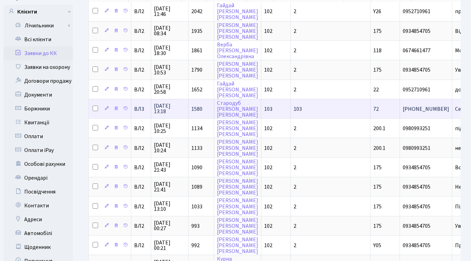
scroll to position [94, 0]
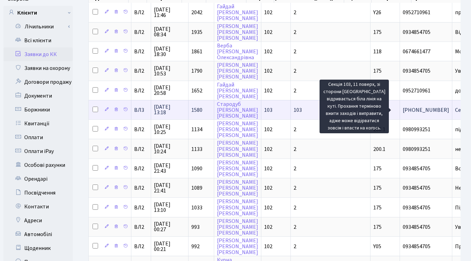
click at [455, 108] on span "Секція 103, 11[...]" at bounding box center [475, 110] width 40 height 8
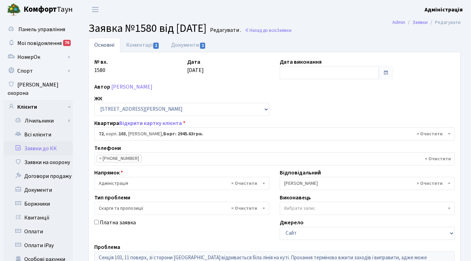
select select "42787"
select select "55"
click at [140, 44] on link "Коментарі 1" at bounding box center [142, 45] width 45 height 14
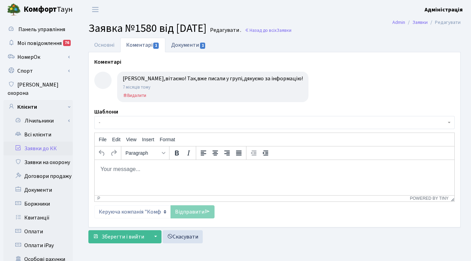
click at [180, 44] on link "Документи 1" at bounding box center [188, 45] width 46 height 14
select select "25"
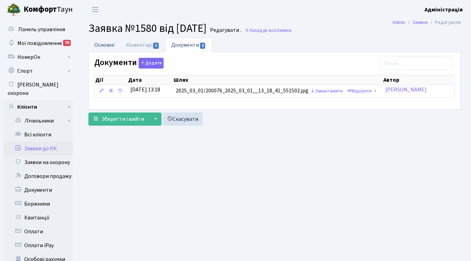
click at [107, 41] on link "Основні" at bounding box center [104, 45] width 32 height 14
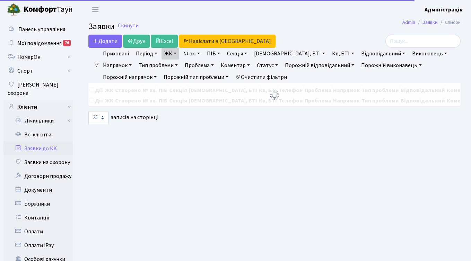
select select "25"
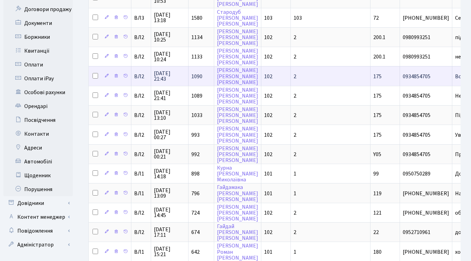
scroll to position [167, 0]
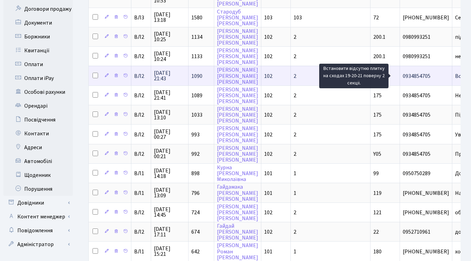
click at [455, 76] on span "Встановити відс[...]" at bounding box center [479, 76] width 49 height 8
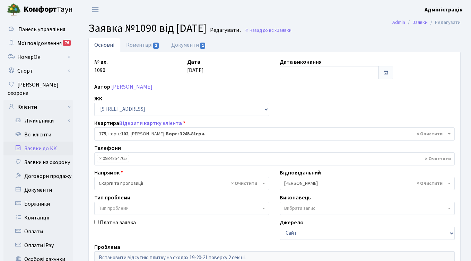
select select "38461"
click at [190, 46] on link "Документи 1" at bounding box center [188, 45] width 46 height 14
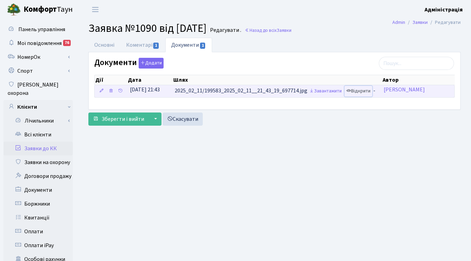
click at [362, 93] on link "Відкрити" at bounding box center [358, 91] width 28 height 11
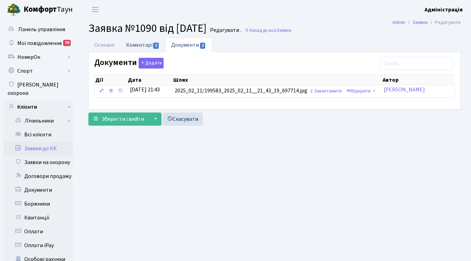
click at [147, 44] on link "Коментарі 1" at bounding box center [142, 45] width 45 height 14
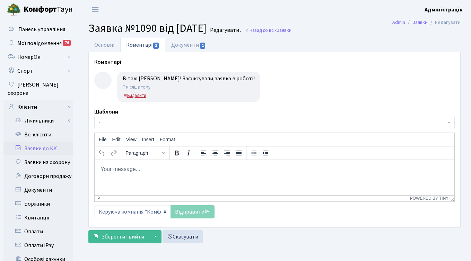
click at [139, 94] on small "Видалити" at bounding box center [135, 96] width 24 height 6
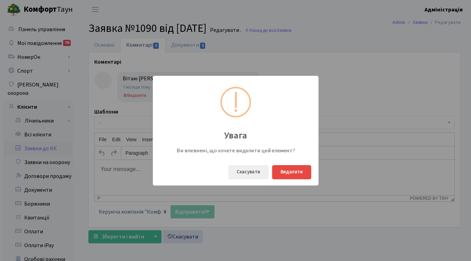
click at [330, 110] on div "Увага Ви впевнені, що хочете видалити цей елемент? Скасувати Видалити" at bounding box center [235, 130] width 471 height 261
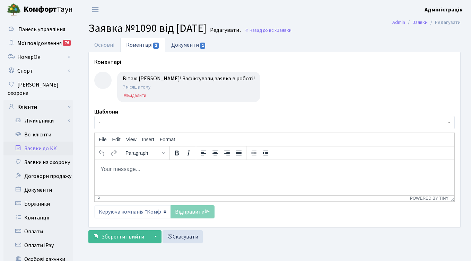
click at [176, 45] on link "Документи 1" at bounding box center [188, 45] width 46 height 14
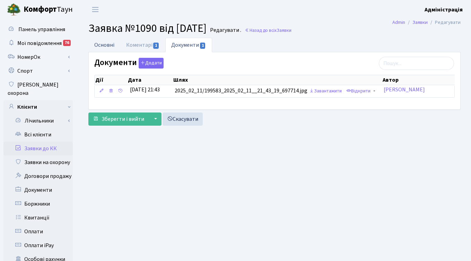
click at [100, 45] on link "Основні" at bounding box center [104, 45] width 32 height 14
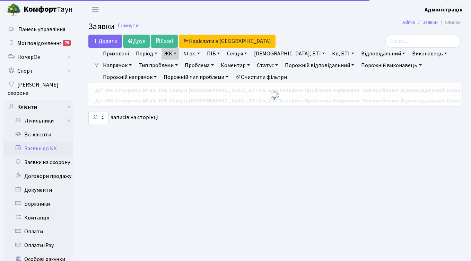
select select "25"
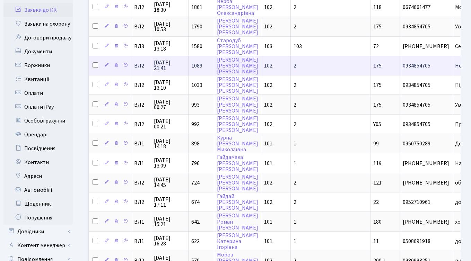
scroll to position [137, 0]
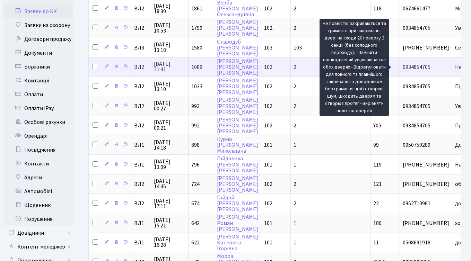
click at [455, 66] on span "Не повністю зак[...]" at bounding box center [478, 67] width 47 height 8
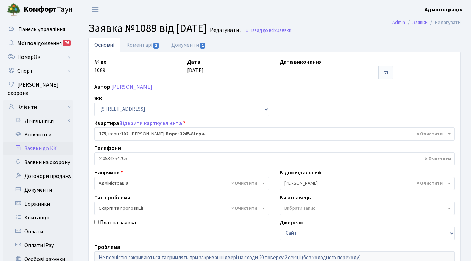
select select "38461"
select select "55"
click at [190, 49] on link "Документи 1" at bounding box center [188, 45] width 46 height 14
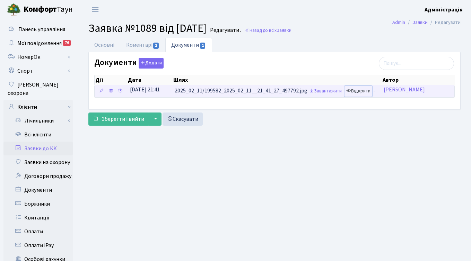
click at [360, 91] on link "Відкрити" at bounding box center [358, 91] width 28 height 11
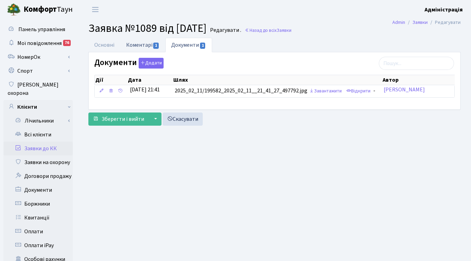
click at [144, 43] on link "Коментарі 1" at bounding box center [142, 45] width 45 height 14
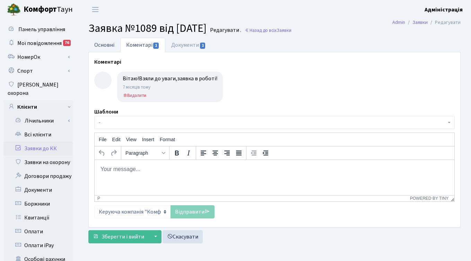
click at [102, 45] on link "Основні" at bounding box center [104, 45] width 32 height 14
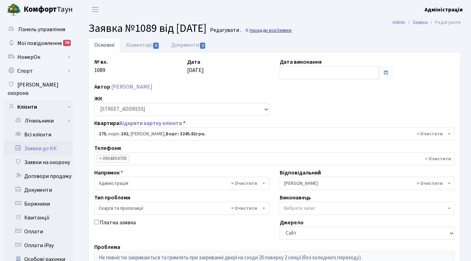
click at [288, 30] on link "Назад до всіх Заявки" at bounding box center [268, 30] width 47 height 7
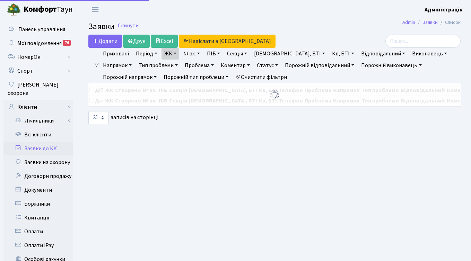
select select "25"
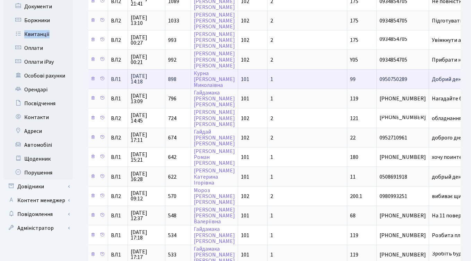
scroll to position [184, 0]
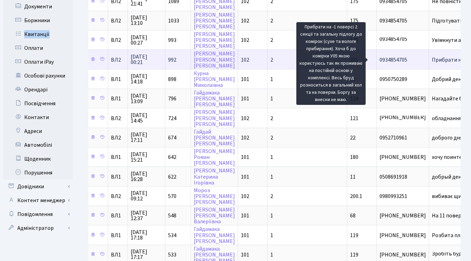
click at [432, 60] on span "Прибрати на -1[...]" at bounding box center [454, 60] width 45 height 8
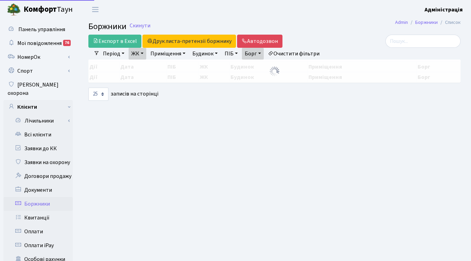
select select "25"
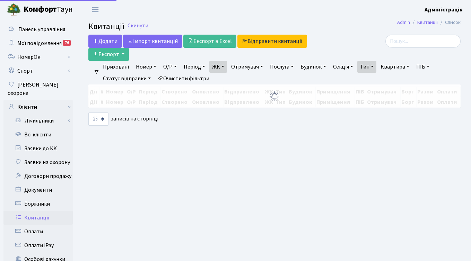
select select "25"
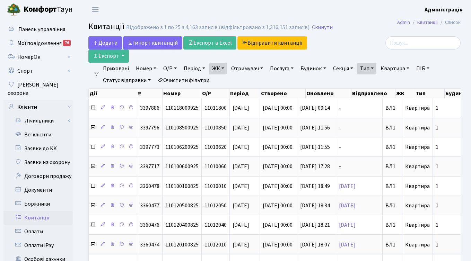
click at [192, 82] on link "Очистити фільтри" at bounding box center [183, 80] width 57 height 12
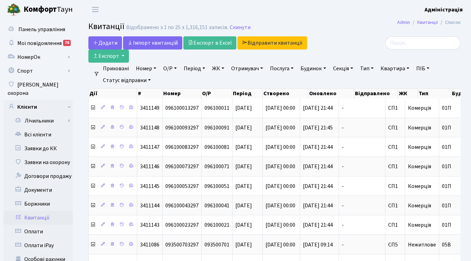
click at [191, 70] on link "Період" at bounding box center [194, 69] width 27 height 12
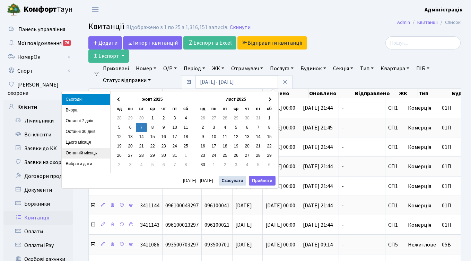
click at [85, 153] on li "Останній місяць" at bounding box center [86, 153] width 49 height 11
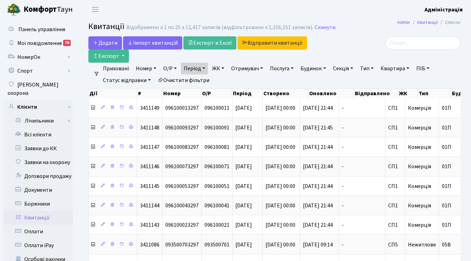
click at [202, 70] on link "Період" at bounding box center [194, 69] width 27 height 12
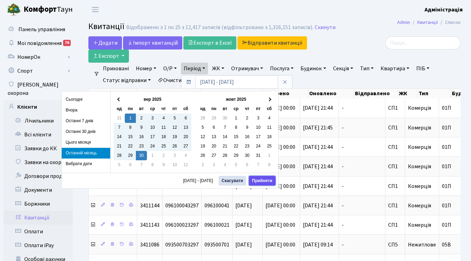
click at [262, 177] on button "Прийняти" at bounding box center [262, 181] width 26 height 10
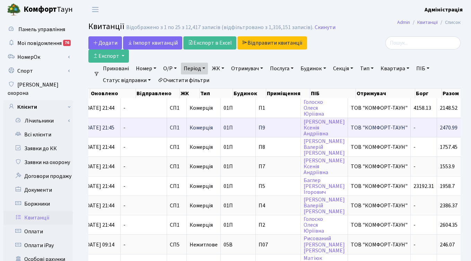
scroll to position [0, 106]
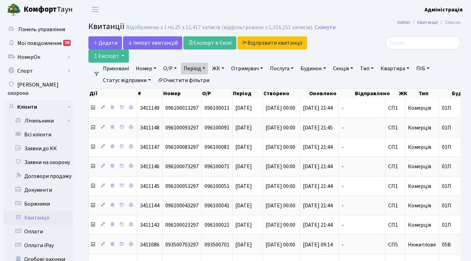
click at [355, 45] on div at bounding box center [401, 42] width 117 height 13
click at [194, 81] on link "Очистити фільтри" at bounding box center [183, 80] width 57 height 12
click at [218, 67] on link "ЖК" at bounding box center [218, 69] width 18 height 12
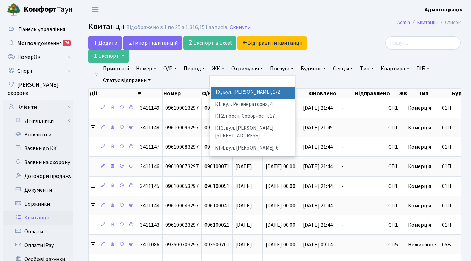
click at [358, 45] on div at bounding box center [401, 42] width 117 height 13
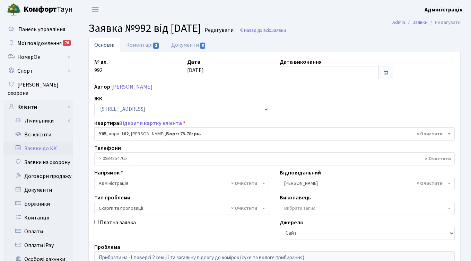
select select "39889"
select select "55"
click at [142, 45] on link "Коментарі 2" at bounding box center [142, 45] width 45 height 14
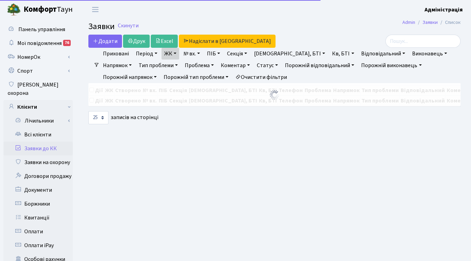
select select "25"
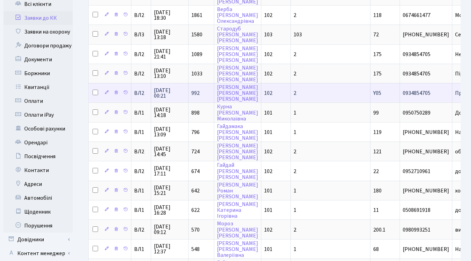
scroll to position [1, 0]
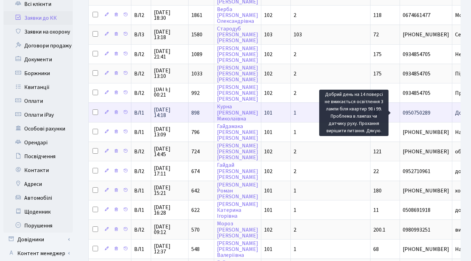
click at [455, 114] on span "Добрий день на[...]" at bounding box center [478, 113] width 46 height 8
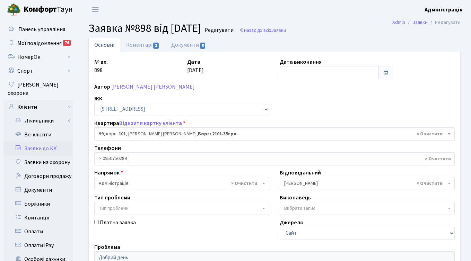
select select "37624"
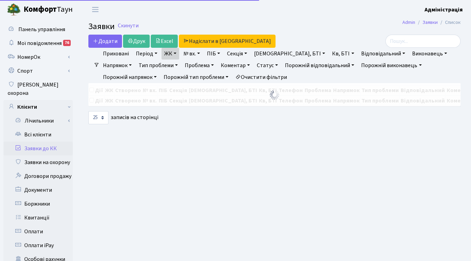
select select "25"
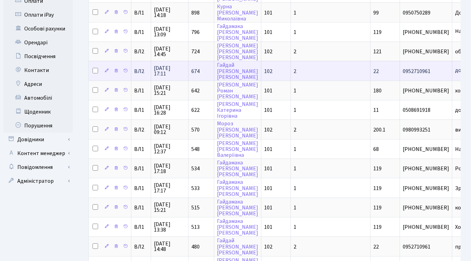
scroll to position [238, 0]
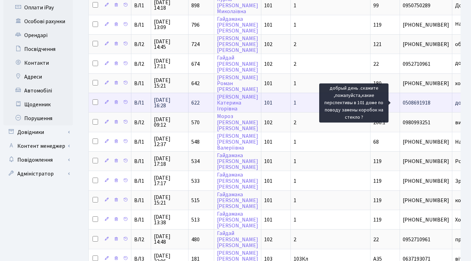
click at [455, 102] on span "добрый день .ск[...]" at bounding box center [478, 103] width 47 height 8
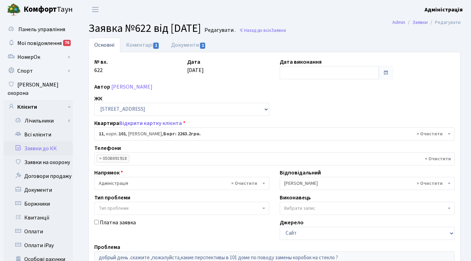
select select "37363"
click at [144, 47] on link "Коментарі 1" at bounding box center [142, 45] width 45 height 14
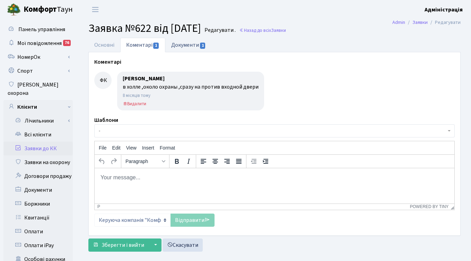
click at [178, 46] on link "Документи 1" at bounding box center [188, 45] width 46 height 14
select select "25"
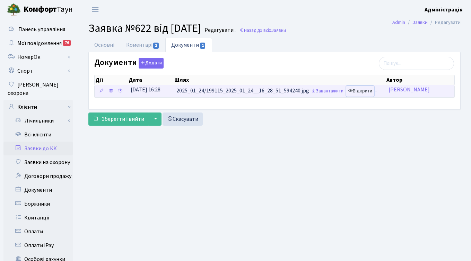
click at [358, 89] on link "Відкрити" at bounding box center [360, 91] width 28 height 11
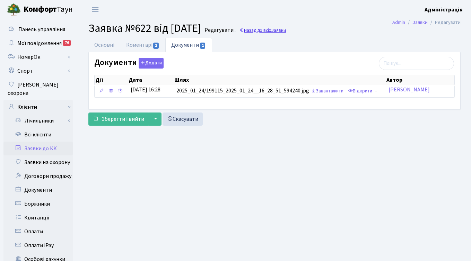
click at [279, 31] on link "Назад до всіх Заявки" at bounding box center [262, 30] width 47 height 7
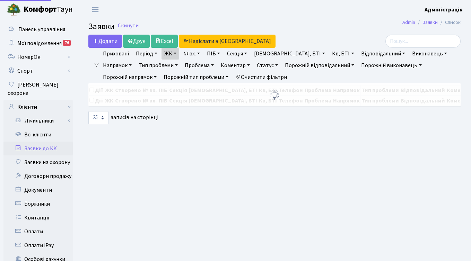
select select "25"
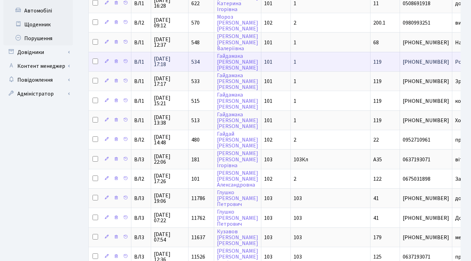
scroll to position [321, 0]
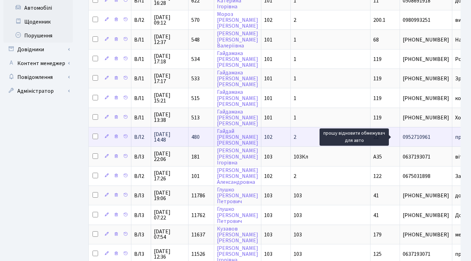
click at [455, 137] on span "прошу відновити[...]" at bounding box center [480, 137] width 50 height 8
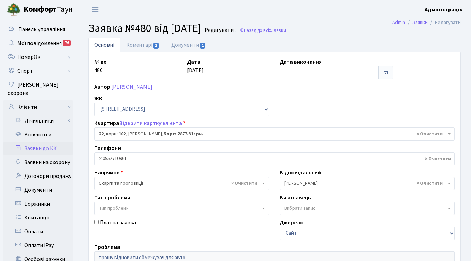
select select "38005"
click at [187, 44] on link "Документи 1" at bounding box center [188, 45] width 46 height 14
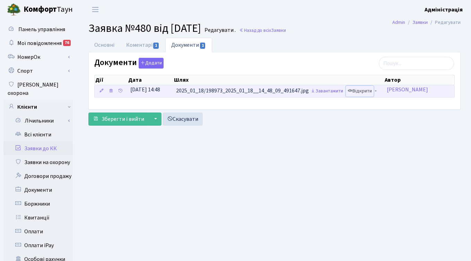
click at [362, 91] on link "Відкрити" at bounding box center [360, 91] width 28 height 11
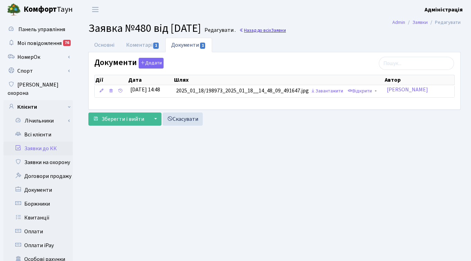
click at [276, 30] on link "Назад до всіх Заявки" at bounding box center [262, 30] width 47 height 7
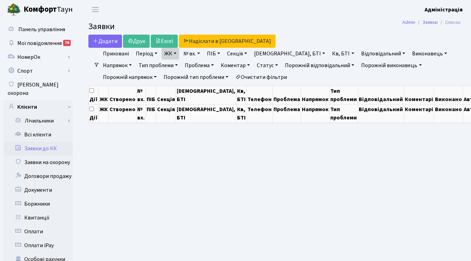
select select "25"
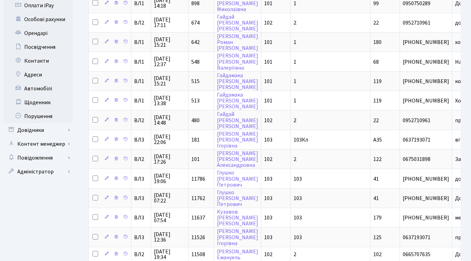
scroll to position [244, 0]
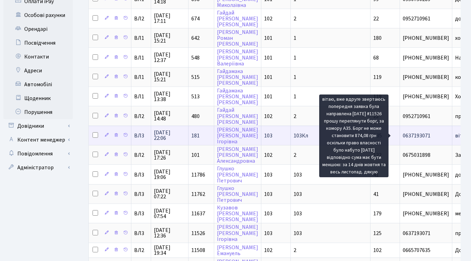
click at [455, 135] on span "вітаю, вже вдру[...]" at bounding box center [478, 136] width 46 height 8
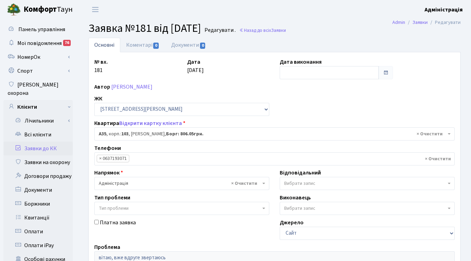
select select "44206"
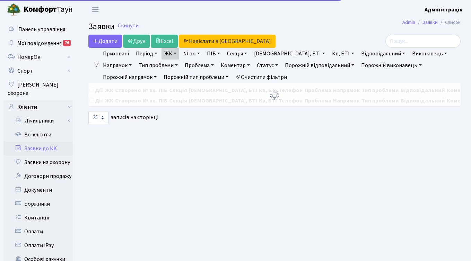
select select "25"
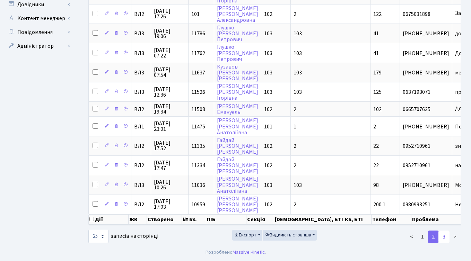
click at [445, 236] on link "3" at bounding box center [443, 237] width 11 height 12
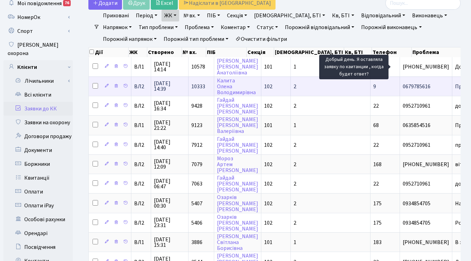
scroll to position [36, 0]
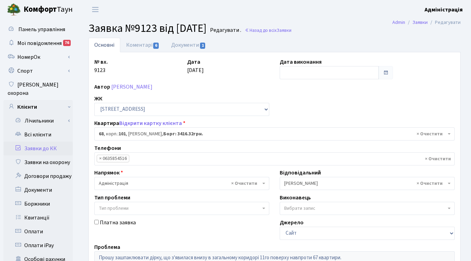
select select "37531"
click at [192, 47] on link "Документи 1" at bounding box center [188, 45] width 46 height 14
select select "25"
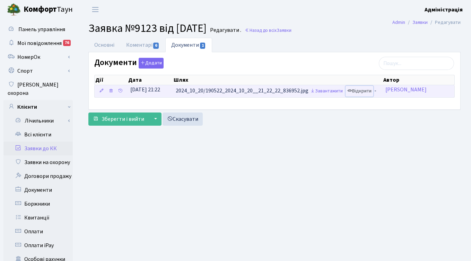
click at [361, 90] on link "Відкрити" at bounding box center [359, 91] width 28 height 11
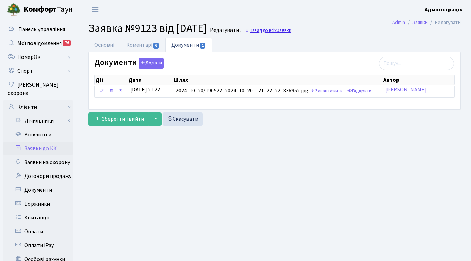
click at [291, 29] on span "Заявки" at bounding box center [284, 30] width 15 height 7
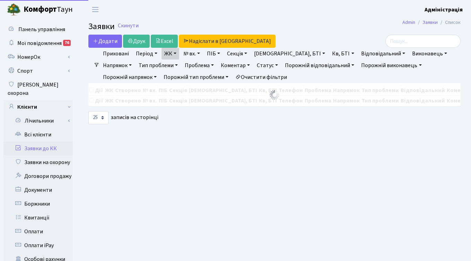
select select "25"
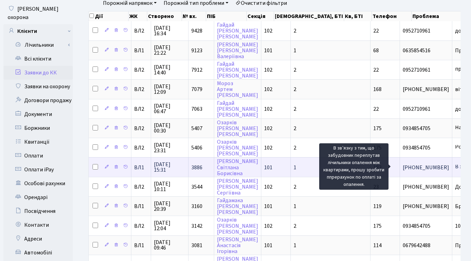
click at [455, 168] on span "В звʼязку з тим[...]" at bounding box center [477, 167] width 44 height 8
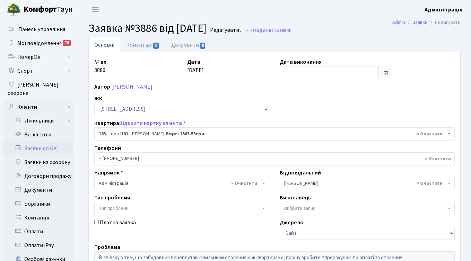
select select "37876"
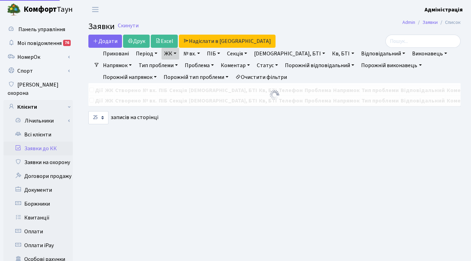
select select "25"
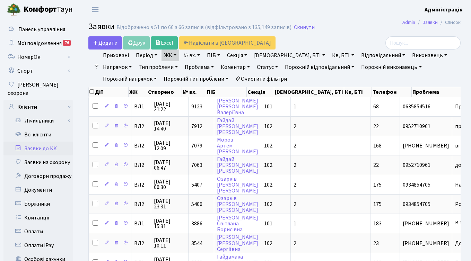
click at [351, 33] on h2 "Заявки Відображено з 51 по 66 з 66 записів (відфільтровано з 135,149 записів). …" at bounding box center [274, 28] width 372 height 12
